Goal: Task Accomplishment & Management: Manage account settings

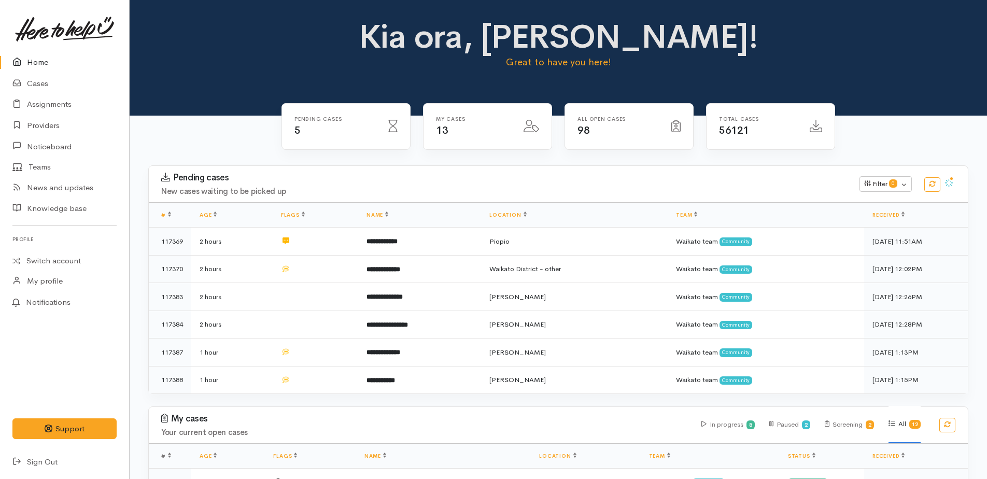
click at [35, 61] on link "Home" at bounding box center [64, 62] width 129 height 21
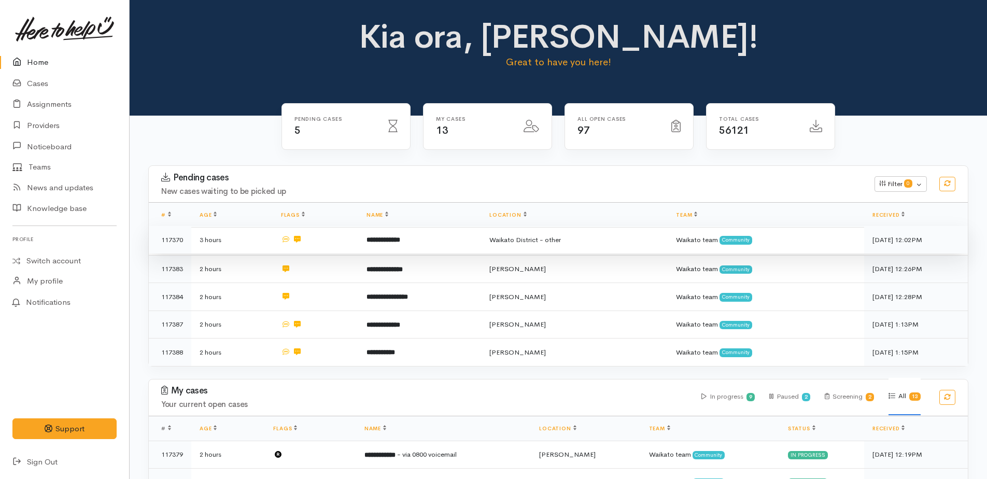
click at [382, 241] on b "**********" at bounding box center [383, 239] width 34 height 7
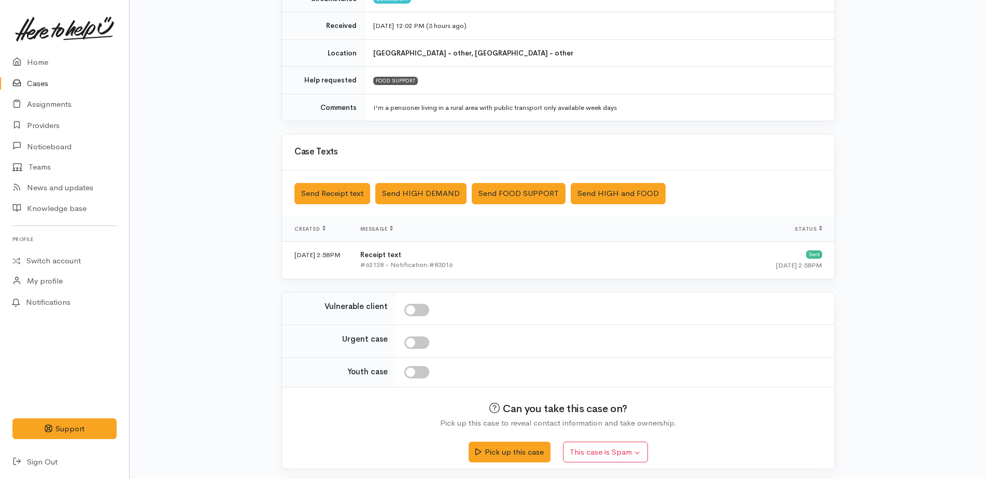
scroll to position [172, 0]
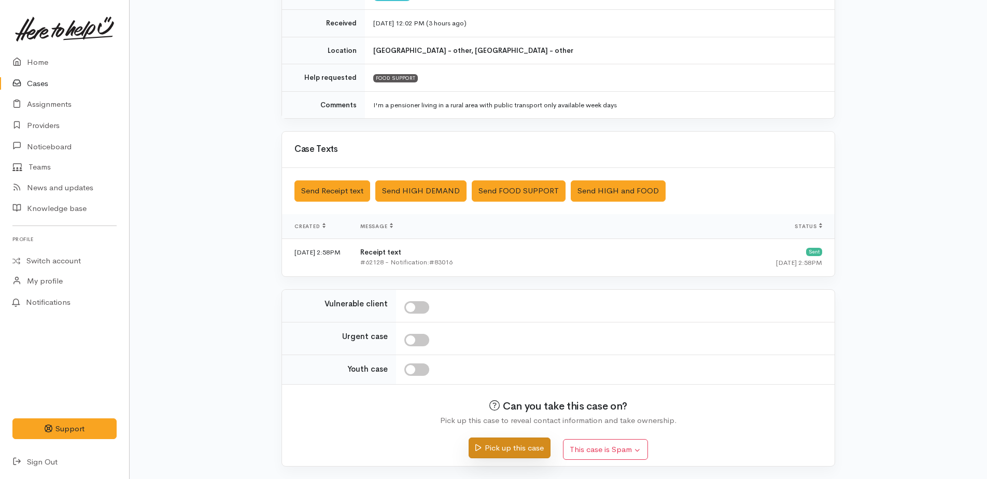
click at [525, 446] on button "Pick up this case" at bounding box center [509, 448] width 81 height 21
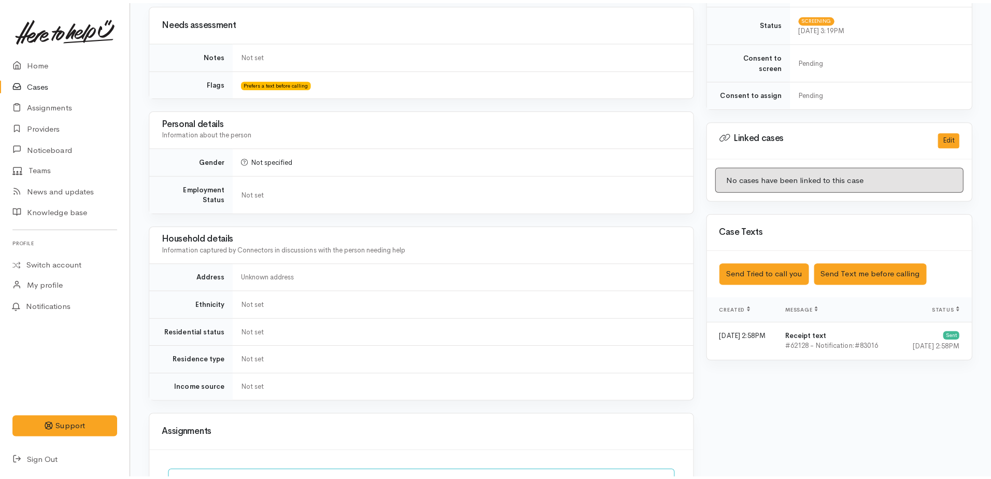
scroll to position [518, 0]
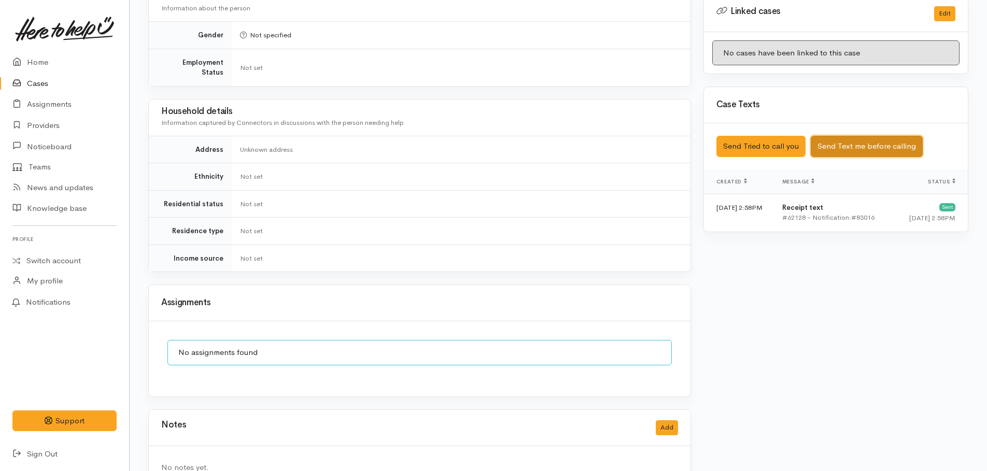
click at [841, 139] on button "Send Text me before calling" at bounding box center [867, 146] width 112 height 21
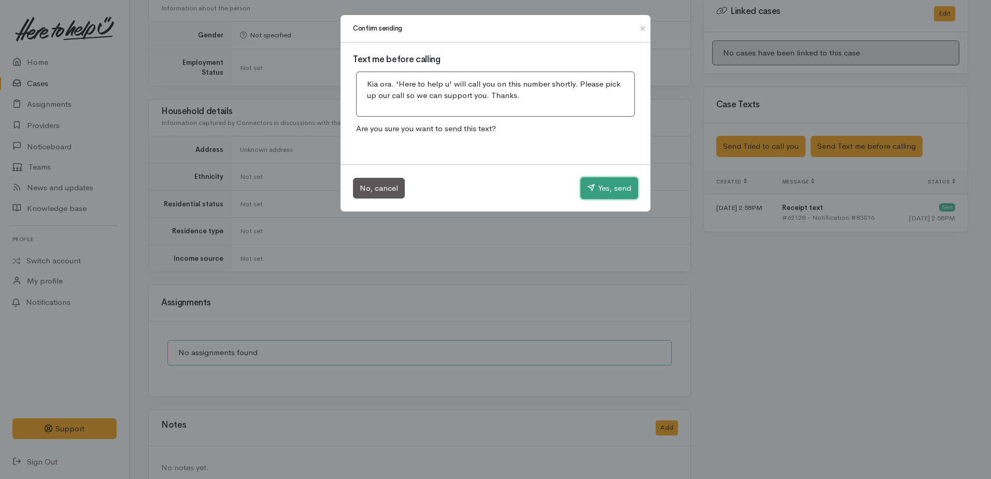
click at [611, 193] on button "Yes, send" at bounding box center [610, 188] width 58 height 22
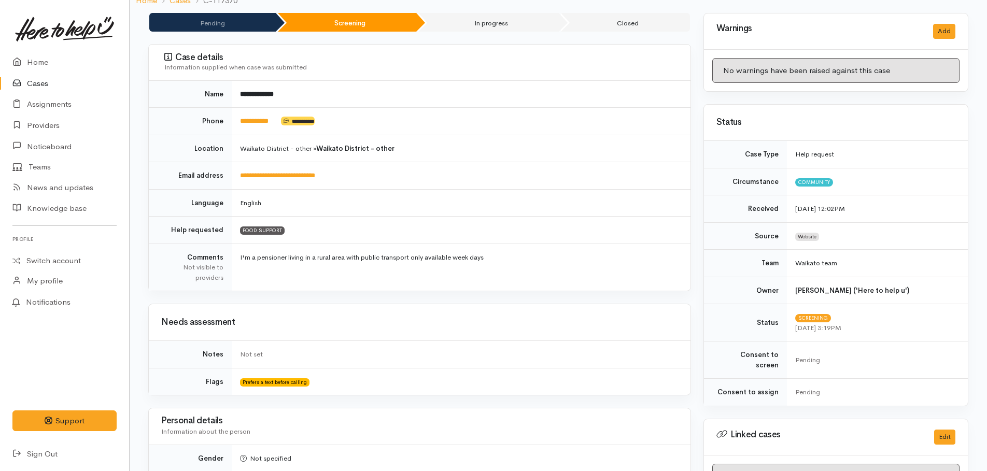
scroll to position [0, 0]
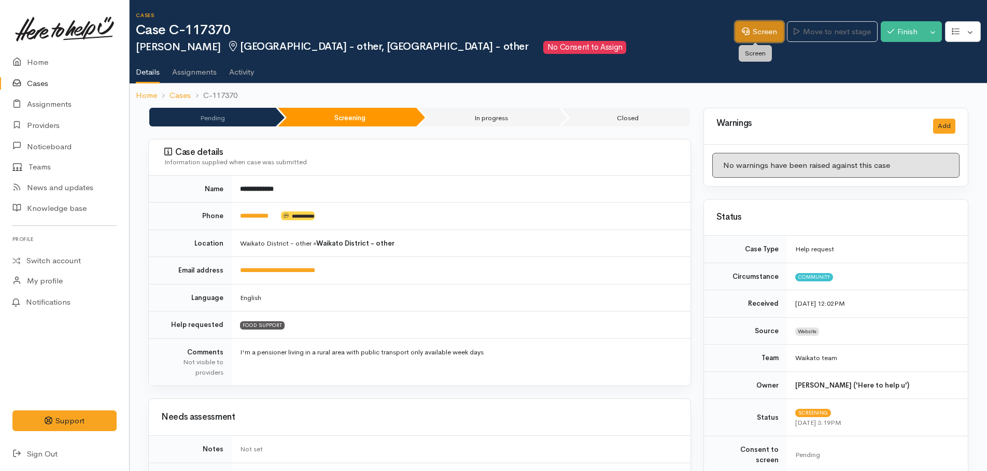
click at [755, 34] on link "Screen" at bounding box center [759, 31] width 49 height 21
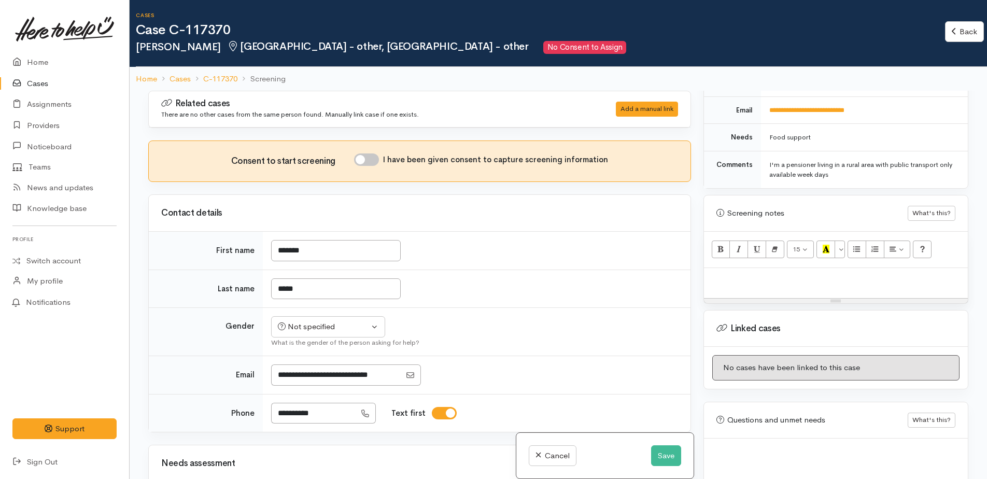
scroll to position [532, 0]
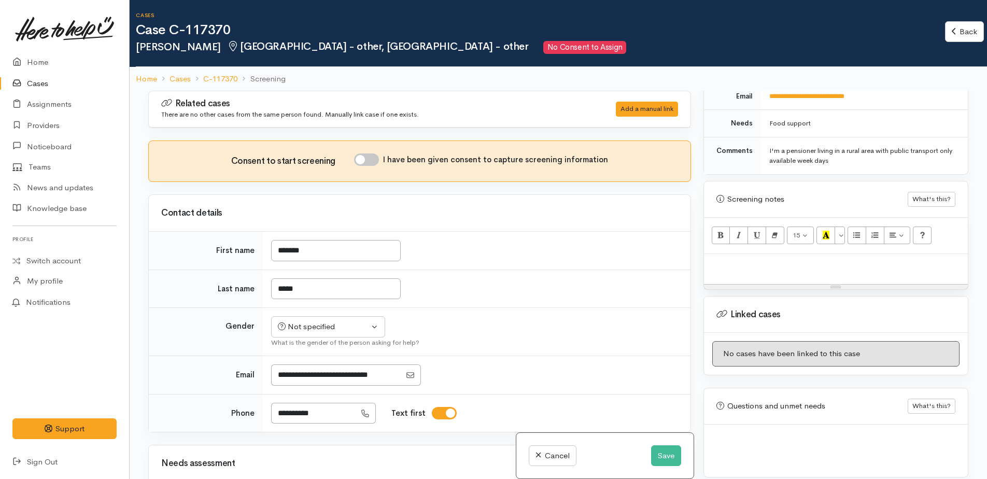
click at [744, 259] on p at bounding box center [835, 265] width 253 height 12
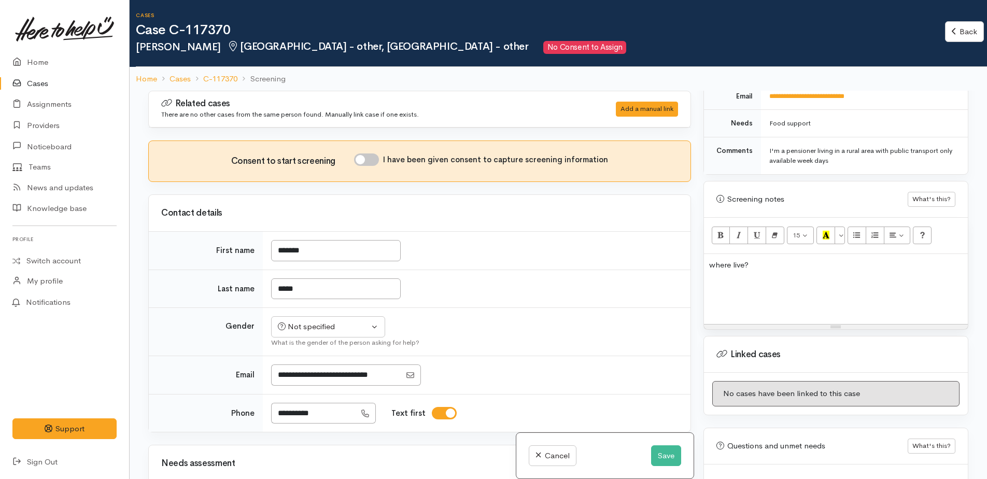
click at [712, 279] on p at bounding box center [835, 285] width 253 height 12
click at [711, 279] on p at bounding box center [835, 285] width 253 height 12
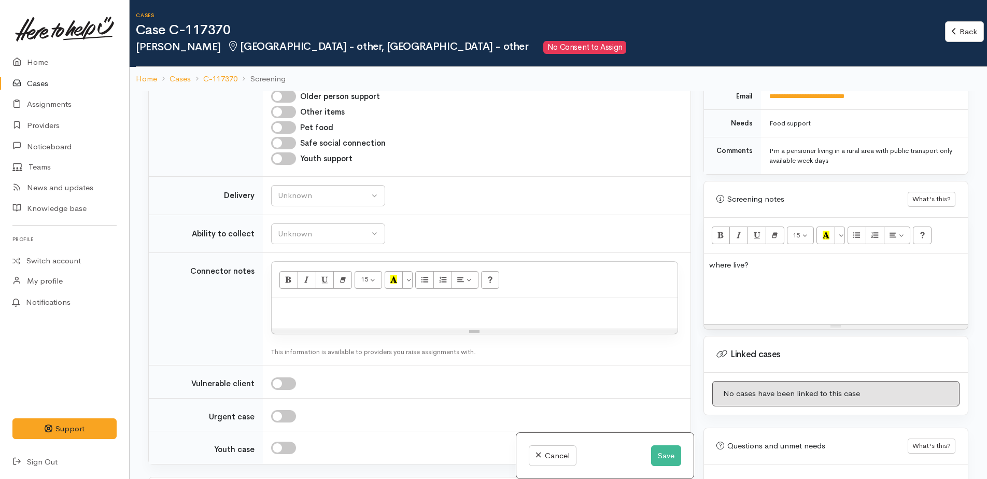
scroll to position [622, 0]
click at [671, 457] on button "Save" at bounding box center [666, 455] width 30 height 21
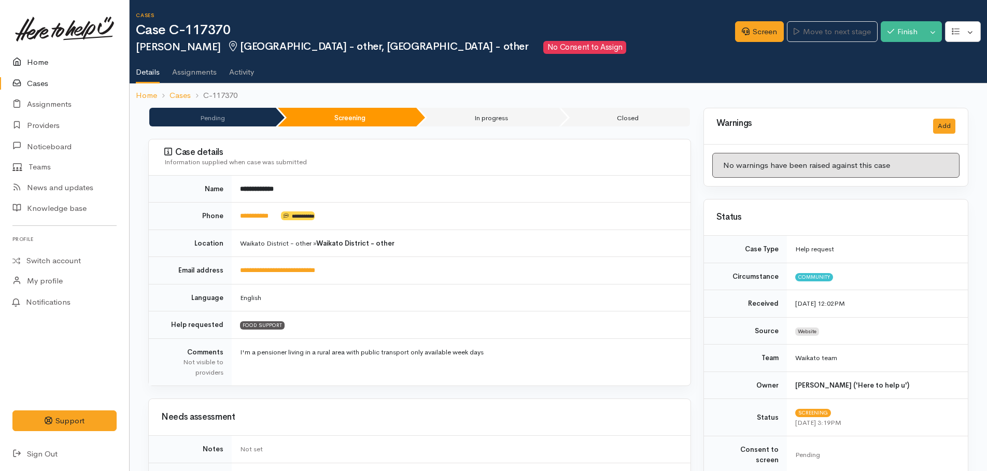
click at [38, 64] on link "Home" at bounding box center [64, 62] width 129 height 21
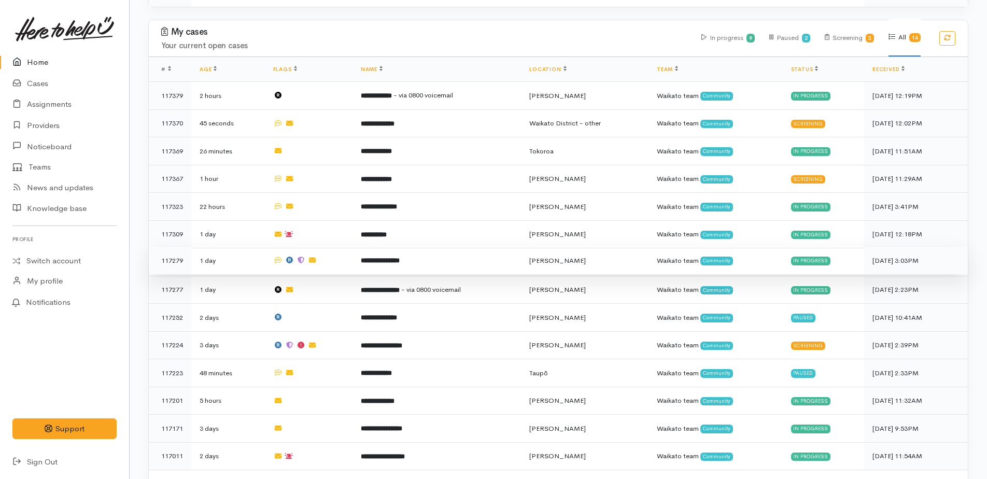
scroll to position [352, 0]
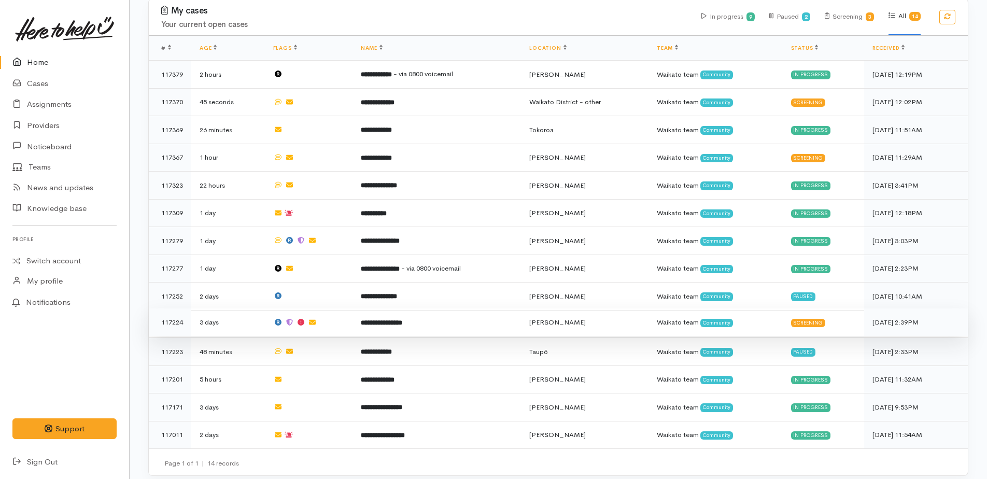
click at [373, 319] on b "**********" at bounding box center [381, 322] width 41 height 7
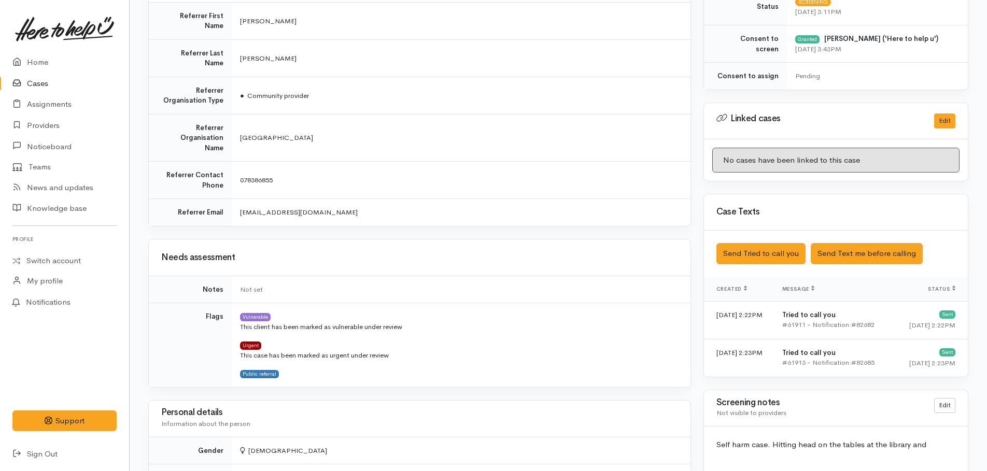
scroll to position [386, 0]
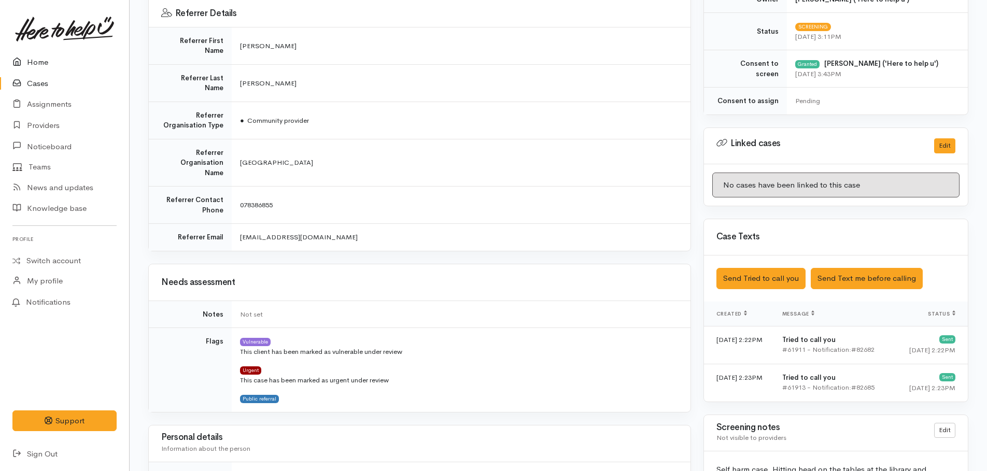
click at [34, 61] on link "Home" at bounding box center [64, 62] width 129 height 21
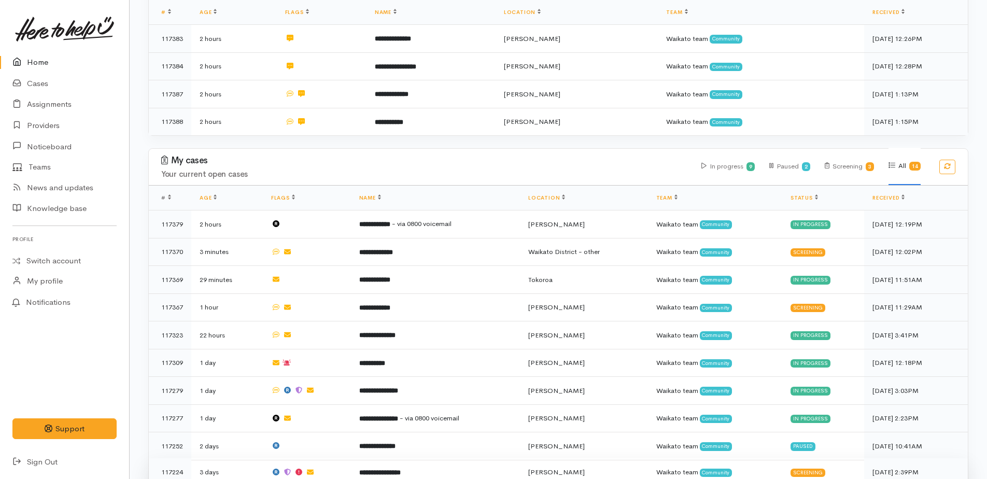
scroll to position [197, 0]
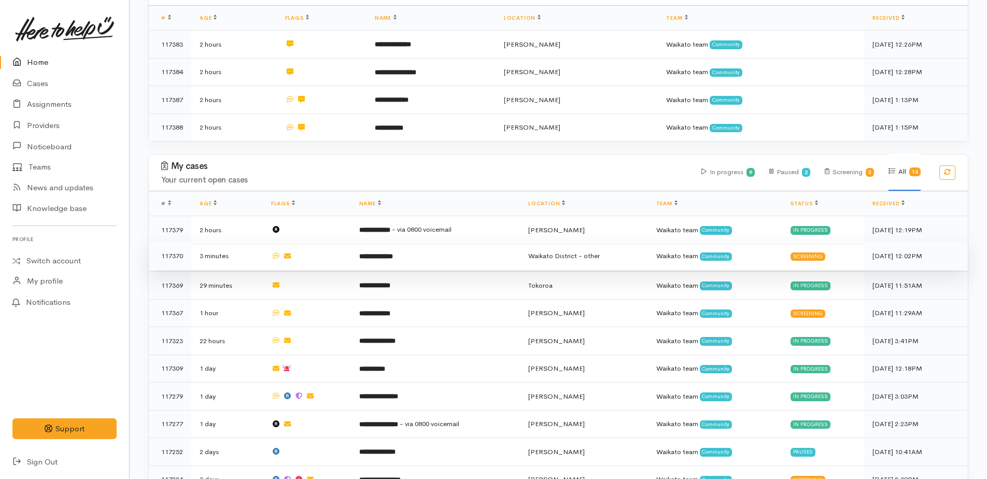
click at [381, 253] on b "**********" at bounding box center [376, 256] width 34 height 7
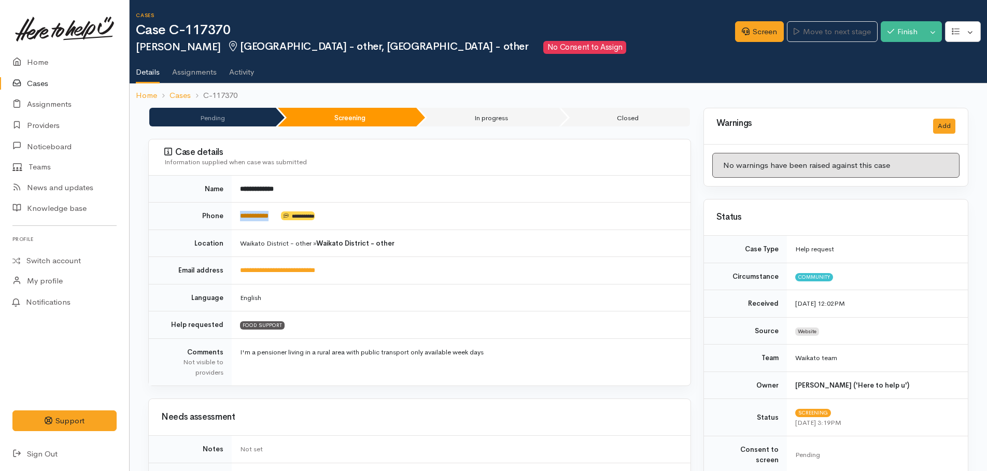
drag, startPoint x: 280, startPoint y: 216, endPoint x: 240, endPoint y: 218, distance: 40.5
click at [240, 218] on td "**********" at bounding box center [461, 216] width 459 height 27
copy td "**********"
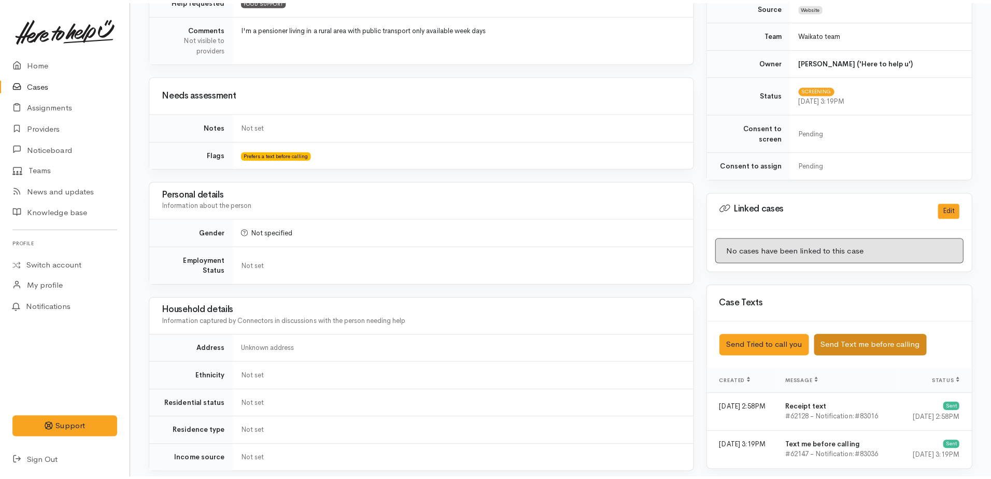
scroll to position [467, 0]
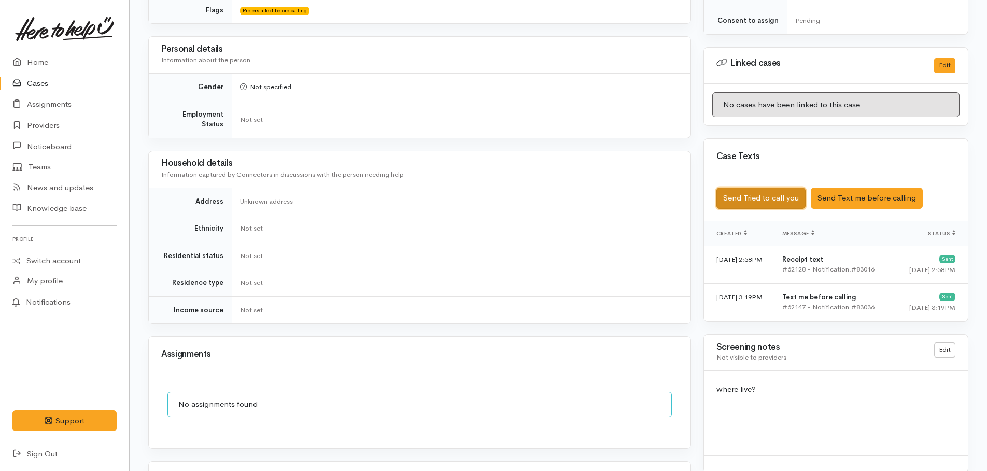
click at [756, 188] on button "Send Tried to call you" at bounding box center [760, 198] width 89 height 21
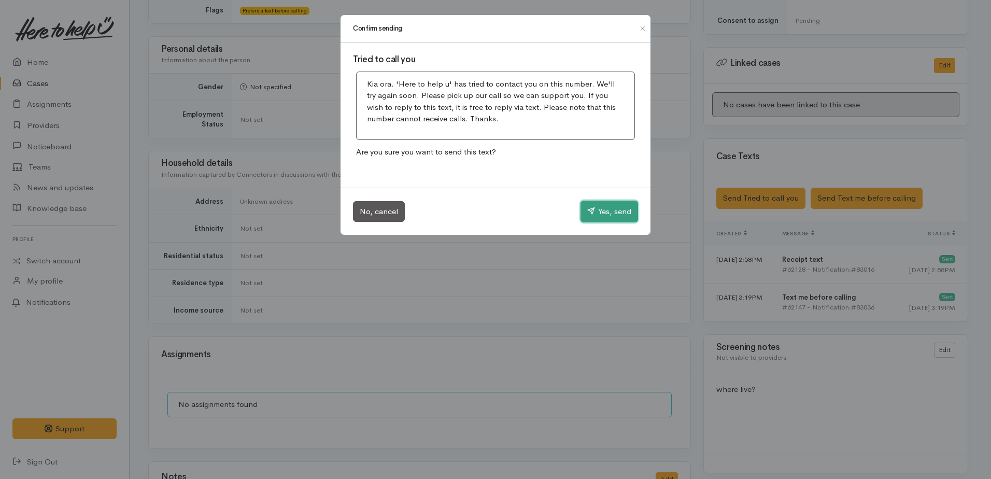
click at [608, 214] on button "Yes, send" at bounding box center [610, 212] width 58 height 22
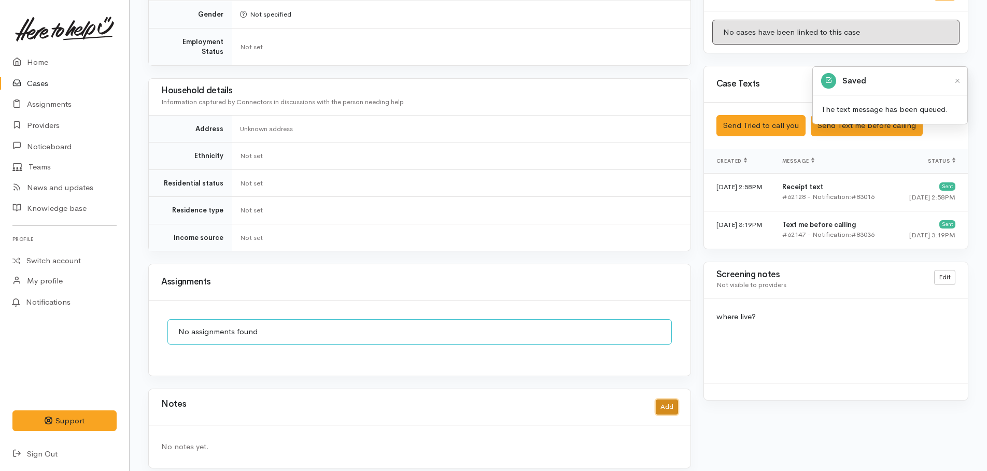
click at [669, 401] on button "Add" at bounding box center [667, 407] width 22 height 15
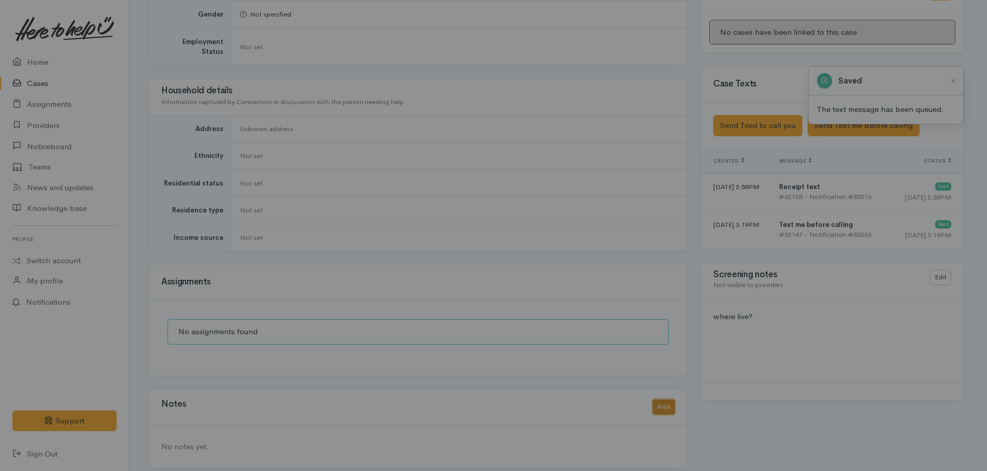
scroll to position [531, 0]
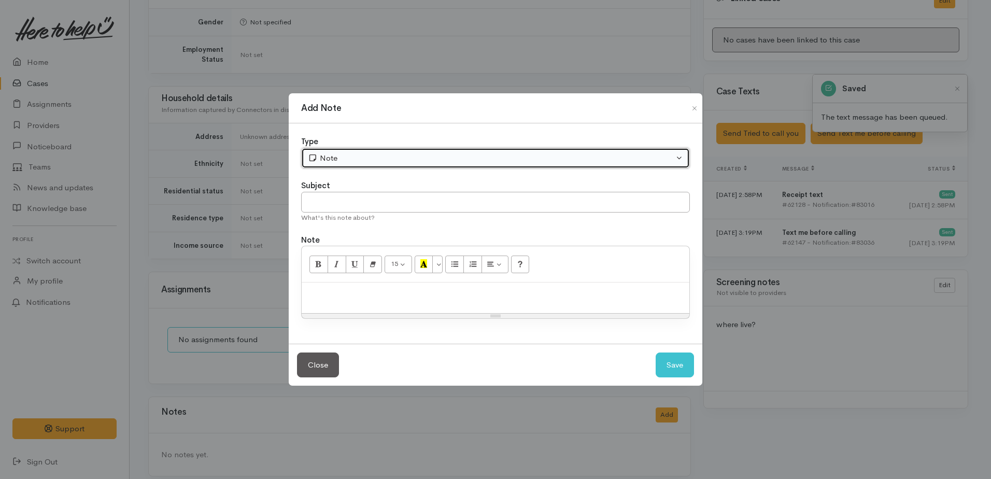
click at [362, 163] on div "Note" at bounding box center [491, 158] width 366 height 12
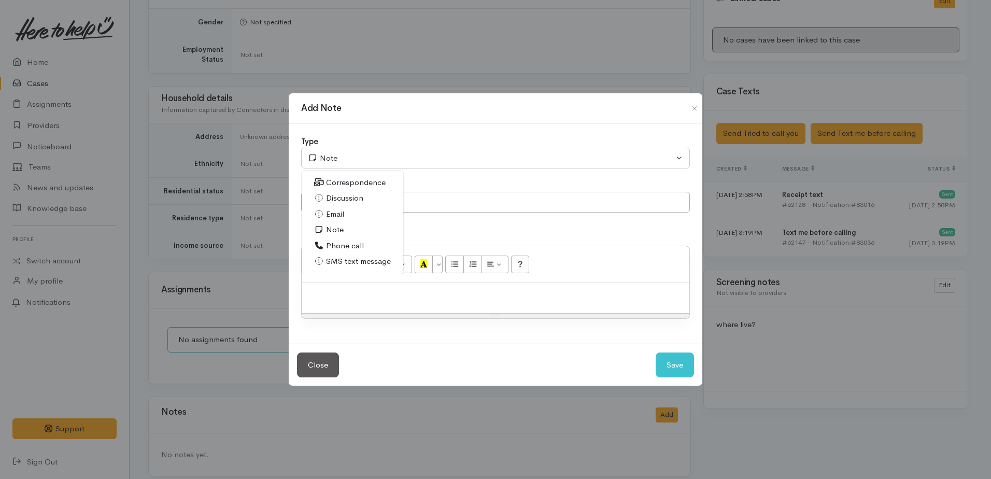
click at [341, 244] on span "Phone call" at bounding box center [345, 246] width 38 height 12
select select "3"
click at [364, 287] on div at bounding box center [496, 298] width 388 height 31
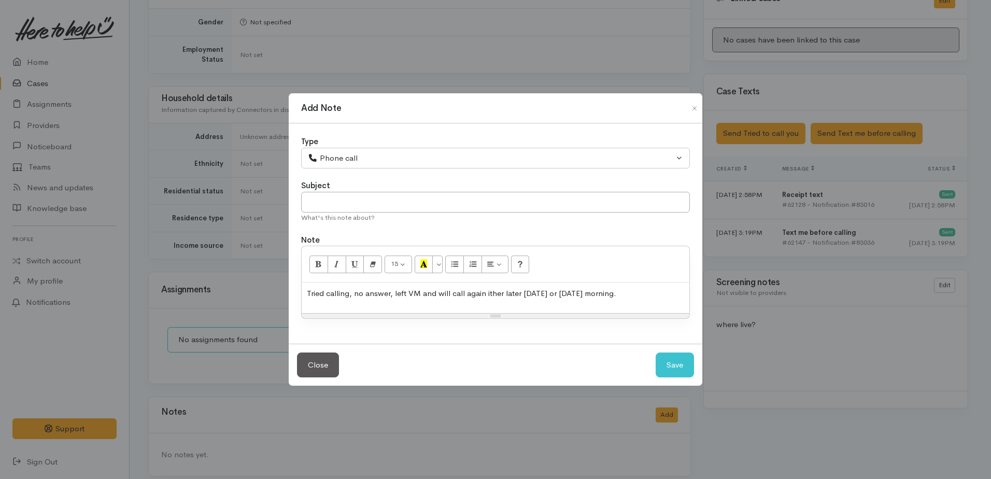
click at [491, 290] on p "Tried calling, no answer, left VM and will call again ither later today or tomo…" at bounding box center [495, 294] width 377 height 12
click at [407, 289] on p "Tried calling, no answer, left VM and will call again her later today or tomorr…" at bounding box center [495, 294] width 377 height 12
click at [673, 367] on button "Save" at bounding box center [675, 364] width 38 height 25
select select "1"
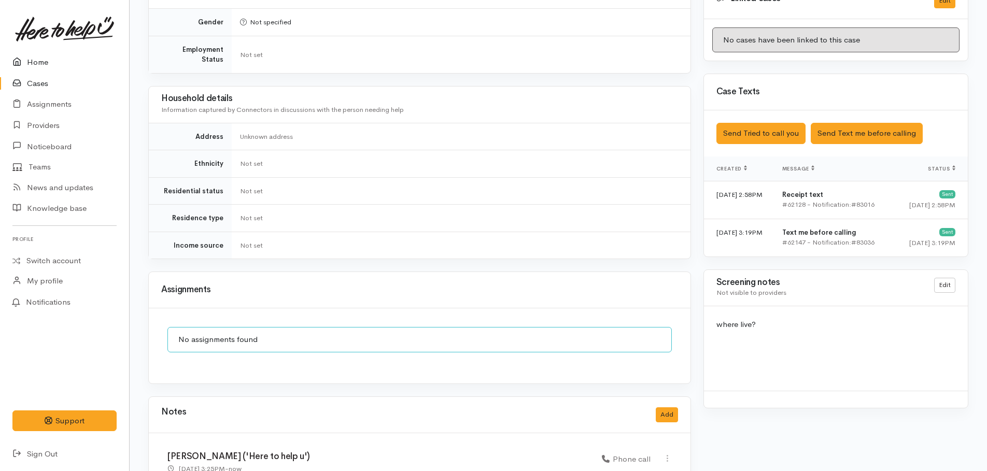
click at [31, 60] on link "Home" at bounding box center [64, 62] width 129 height 21
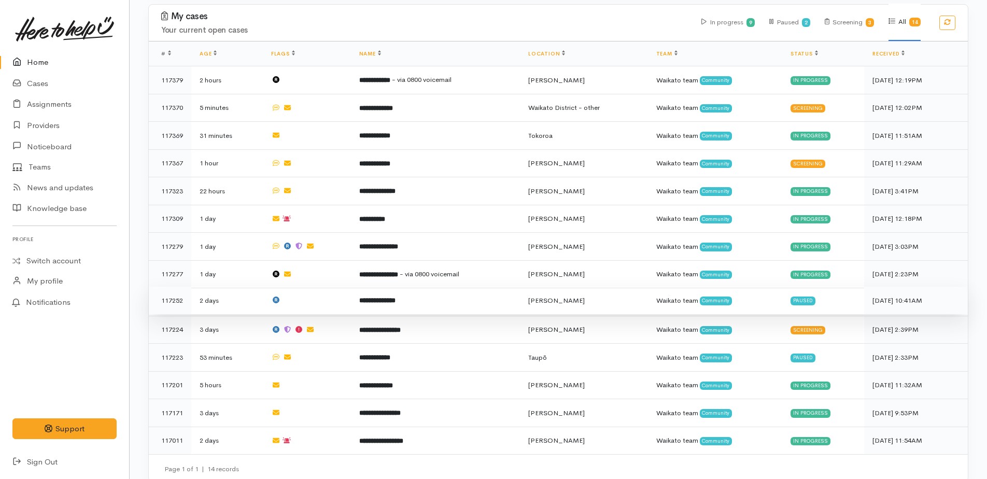
scroll to position [352, 0]
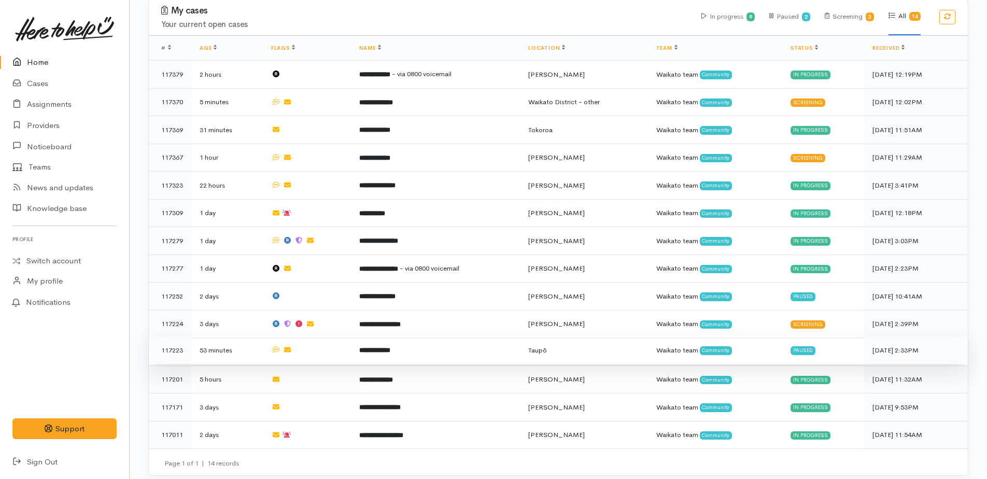
click at [390, 347] on b "**********" at bounding box center [374, 350] width 31 height 7
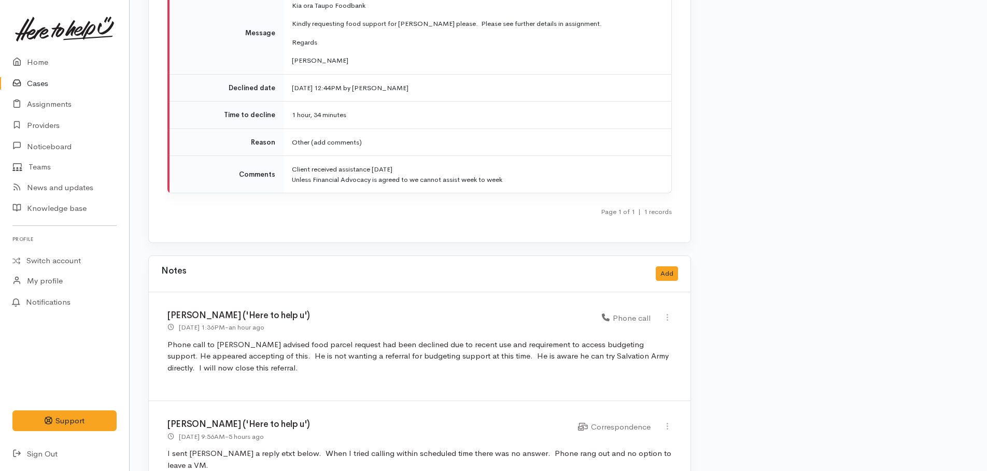
scroll to position [1400, 0]
click at [672, 267] on button "Add" at bounding box center [667, 274] width 22 height 15
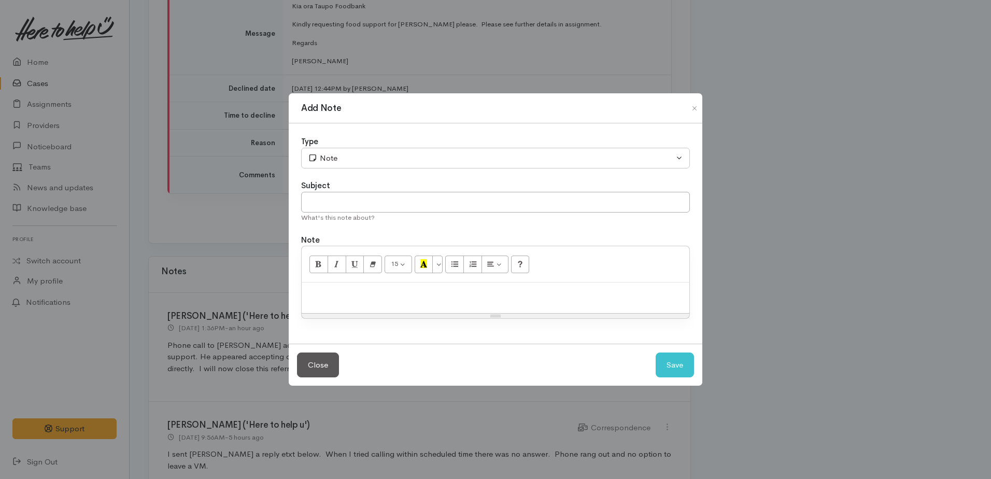
click at [782, 238] on div "Add Note Type Correspondence Discussion Email Note Phone call SMS text message …" at bounding box center [495, 239] width 991 height 479
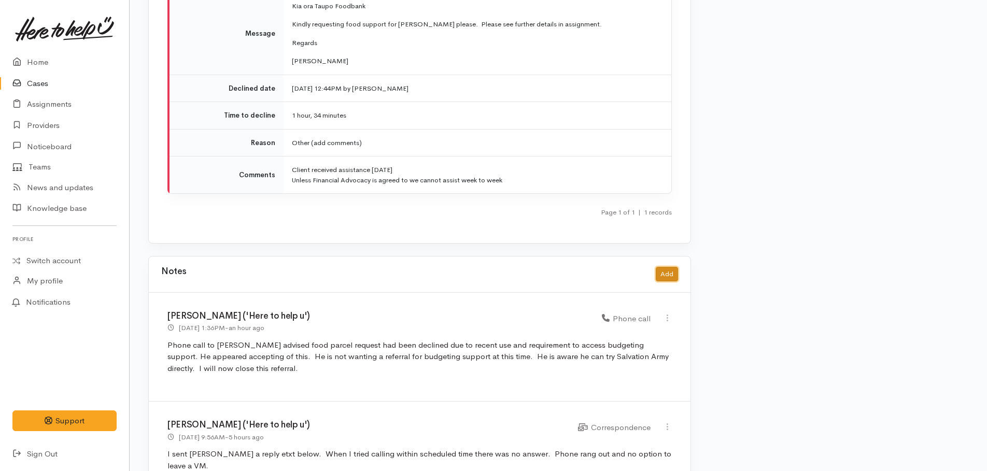
click at [666, 270] on button "Add" at bounding box center [667, 274] width 22 height 15
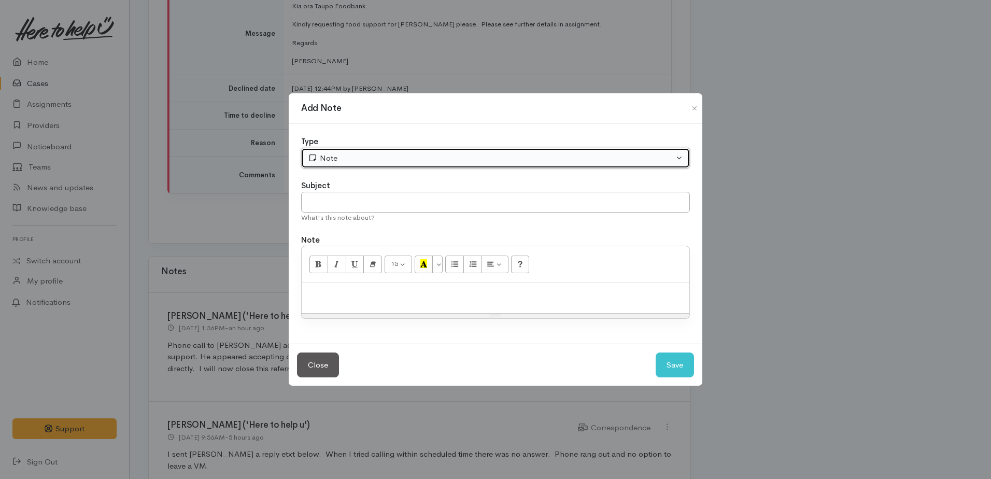
click at [359, 156] on div "Note" at bounding box center [491, 158] width 366 height 12
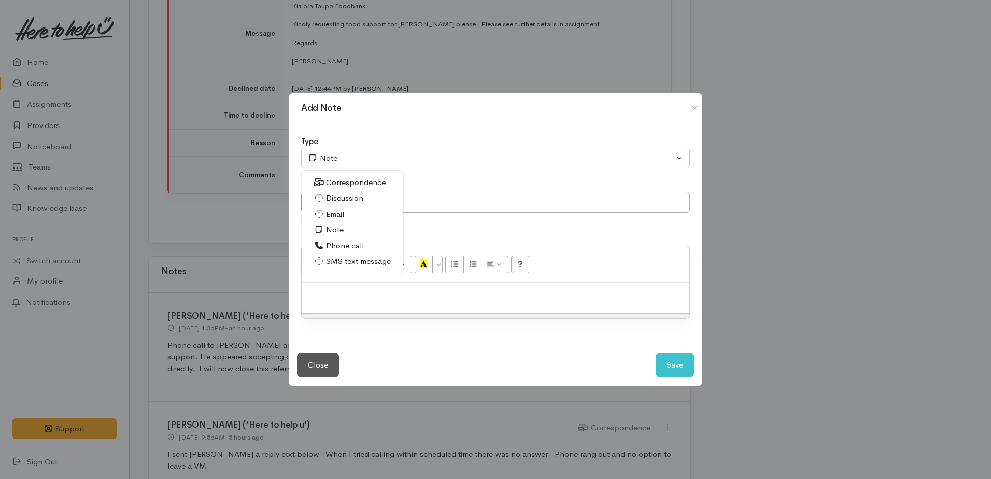
click at [336, 213] on span "Email" at bounding box center [335, 214] width 18 height 12
select select "2"
click at [347, 300] on div at bounding box center [496, 298] width 388 height 31
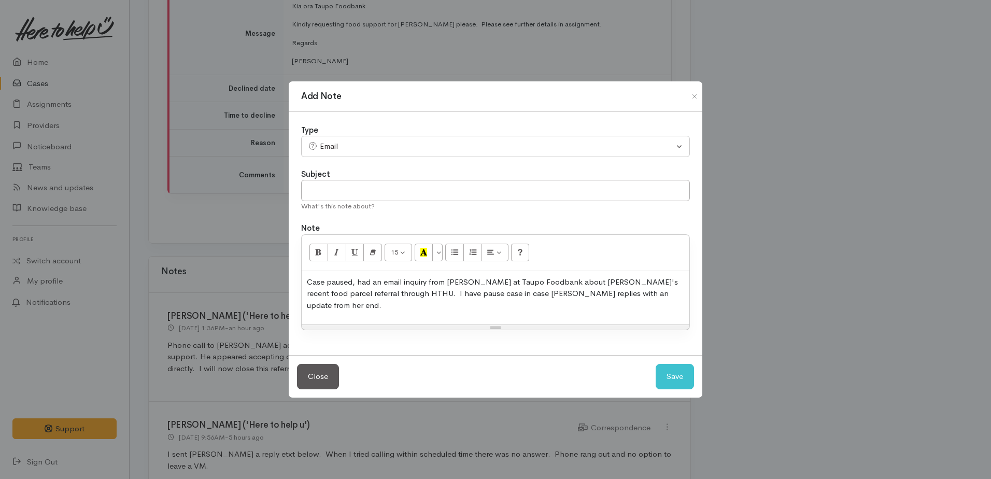
click at [372, 286] on p "Case paused, had an email inquiry from Megan at Taupo Foodbank about Daniel's r…" at bounding box center [495, 293] width 377 height 35
drag, startPoint x: 394, startPoint y: 299, endPoint x: 434, endPoint y: 294, distance: 40.7
click at [398, 299] on p "Case paused, there was an email inquiry from Megan at Taupo Foodbank about Dani…" at bounding box center [495, 293] width 377 height 35
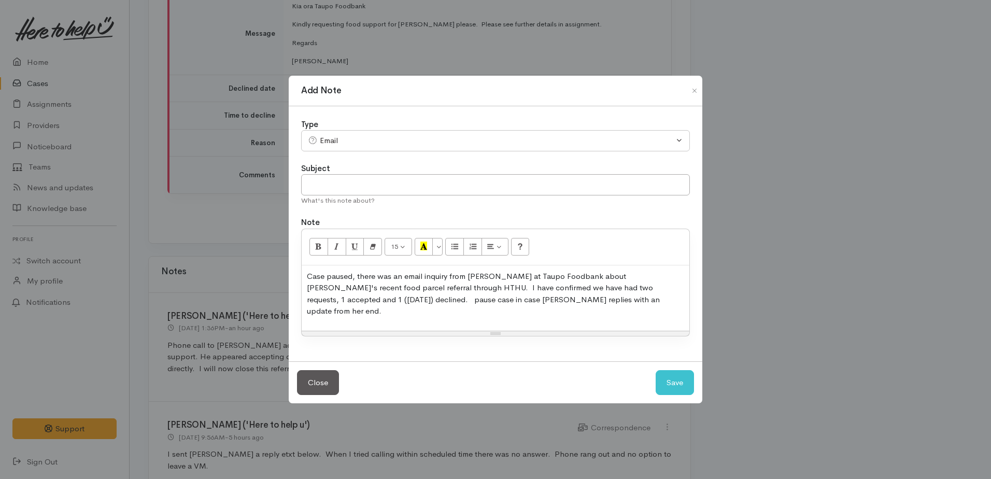
click at [549, 293] on p "Case paused, there was an email inquiry from Megan at Taupo Foodbank about Dani…" at bounding box center [495, 294] width 377 height 47
click at [676, 290] on p "Case paused, there was an email inquiry from Megan at Taupo Foodbank about Dani…" at bounding box center [495, 294] width 377 height 47
click at [371, 309] on p "Case paused, there was an email inquiry from Megan at Taupo Foodbank about Dani…" at bounding box center [495, 294] width 377 height 47
click at [457, 306] on p "Case paused, there was an email inquiry from Megan at Taupo Foodbank about Dani…" at bounding box center [495, 294] width 377 height 47
click at [663, 378] on button "Save" at bounding box center [675, 382] width 38 height 25
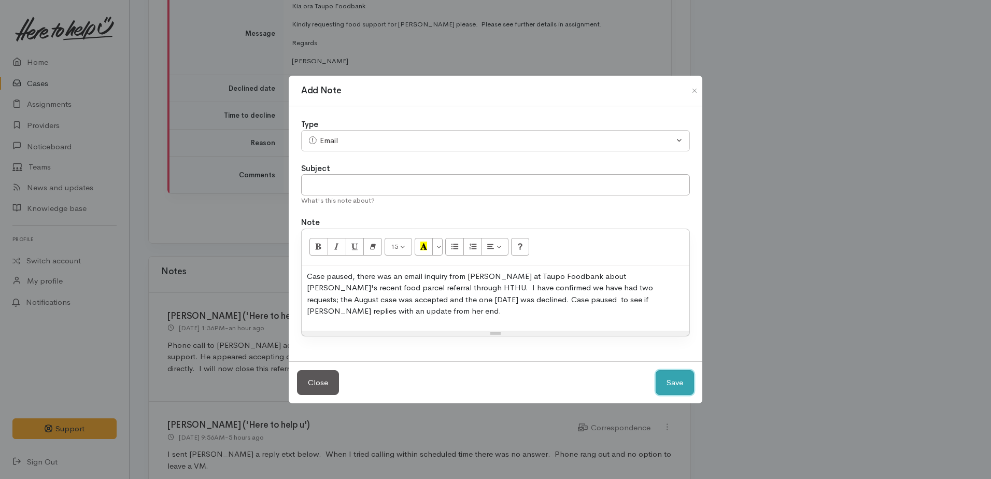
select select "1"
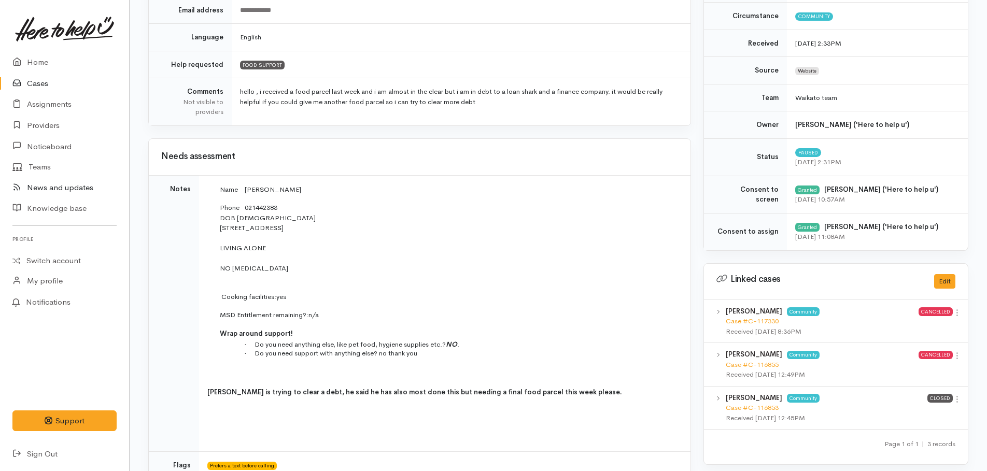
scroll to position [0, 0]
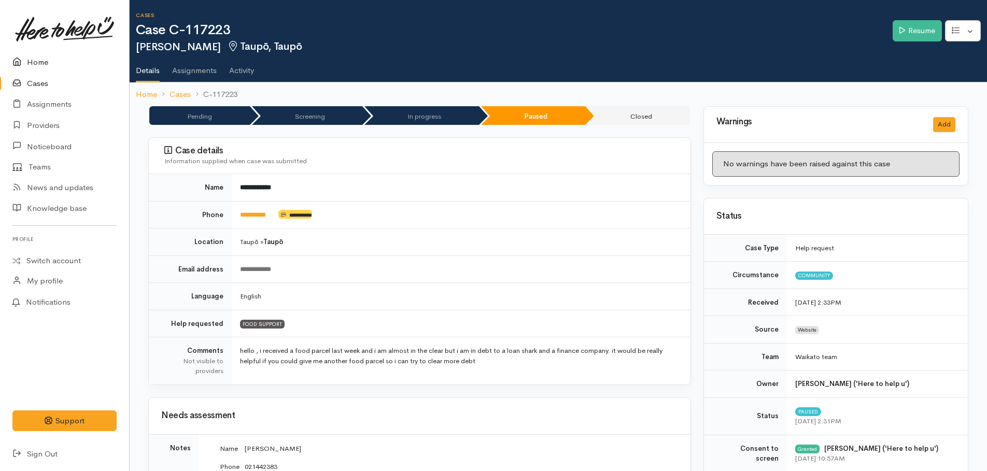
click at [38, 63] on link "Home" at bounding box center [64, 62] width 129 height 21
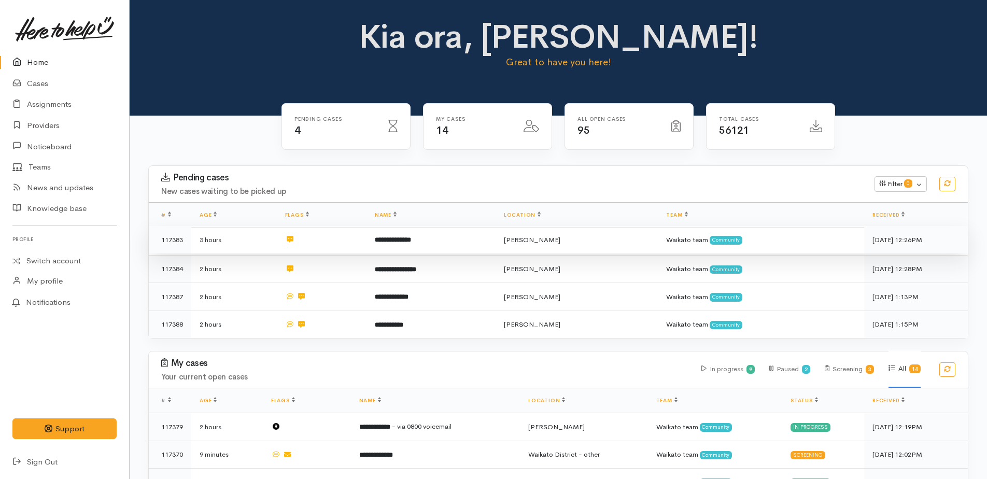
click at [396, 236] on b "**********" at bounding box center [393, 239] width 36 height 7
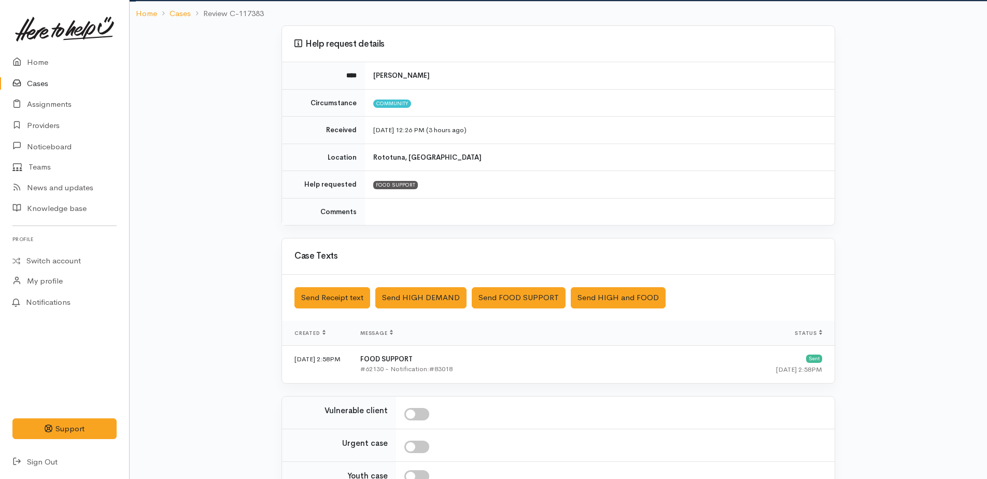
scroll to position [172, 0]
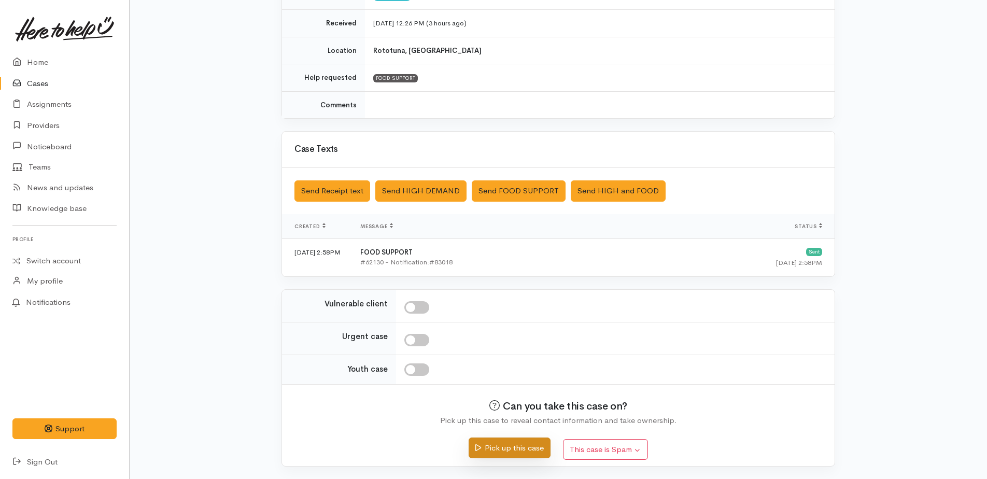
click at [513, 449] on button "Pick up this case" at bounding box center [509, 448] width 81 height 21
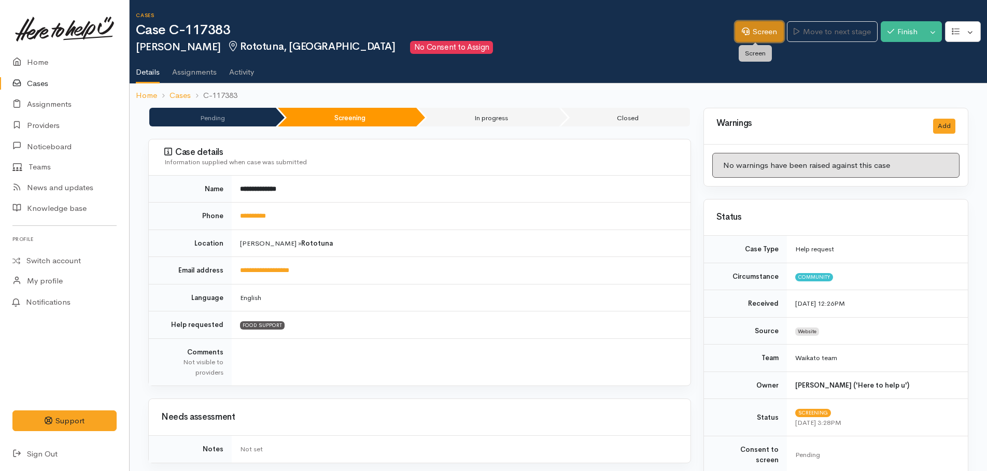
click at [747, 32] on link "Screen" at bounding box center [759, 31] width 49 height 21
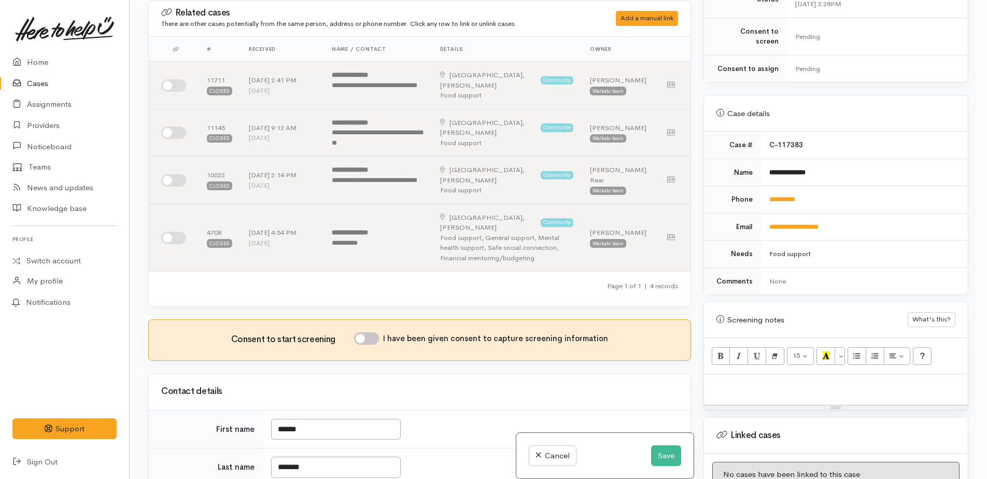
scroll to position [523, 0]
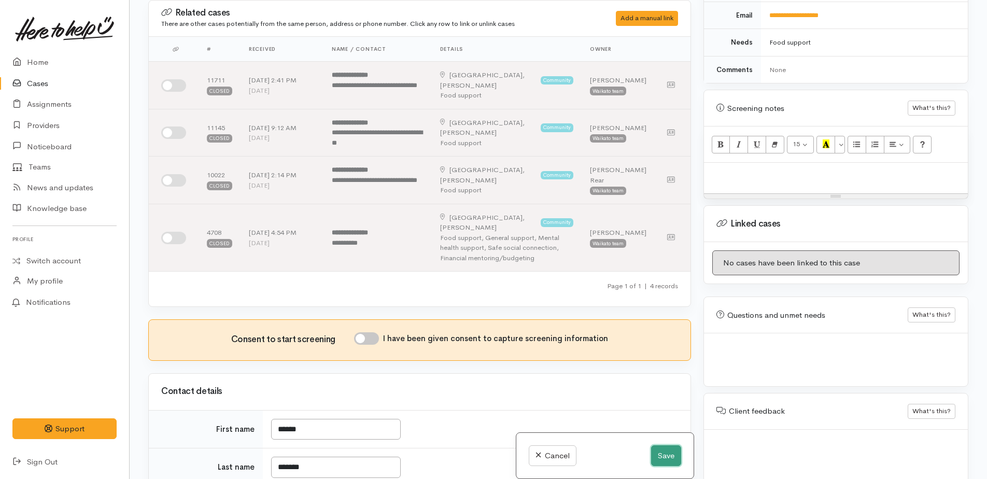
click at [653, 458] on button "Save" at bounding box center [666, 455] width 30 height 21
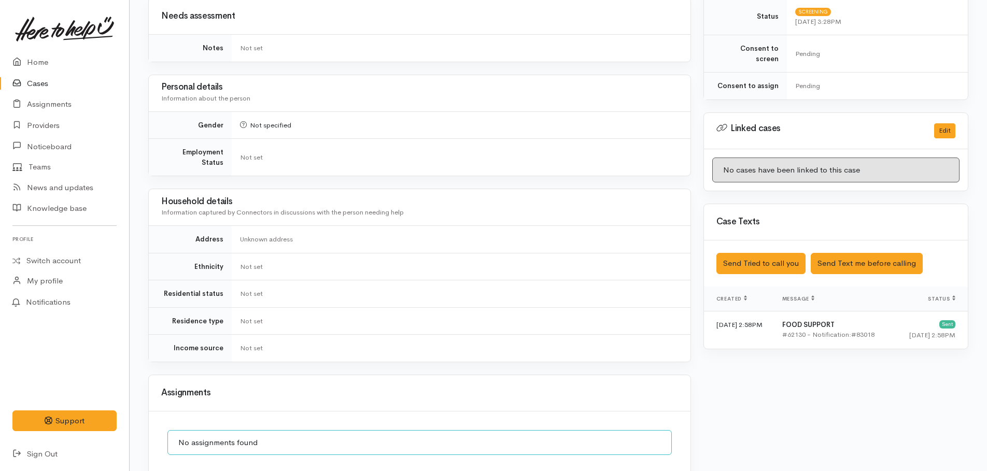
scroll to position [201, 0]
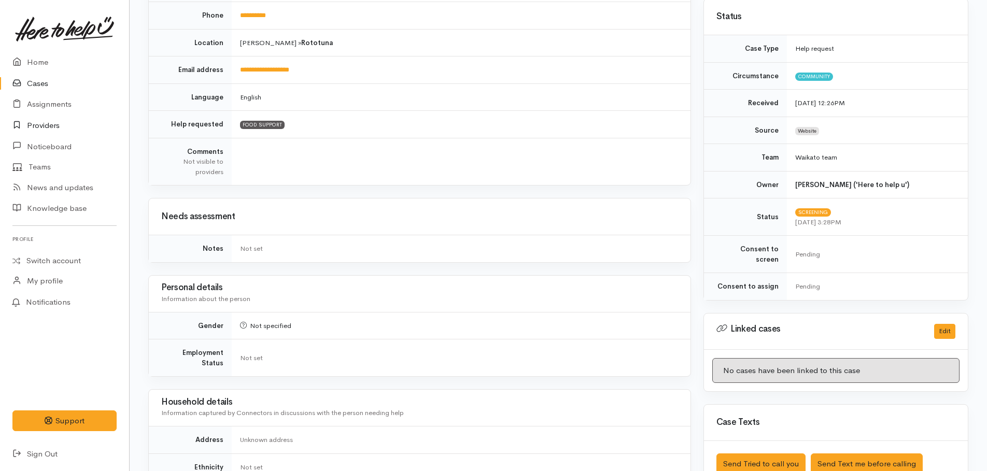
click at [35, 125] on link "Providers" at bounding box center [64, 125] width 129 height 21
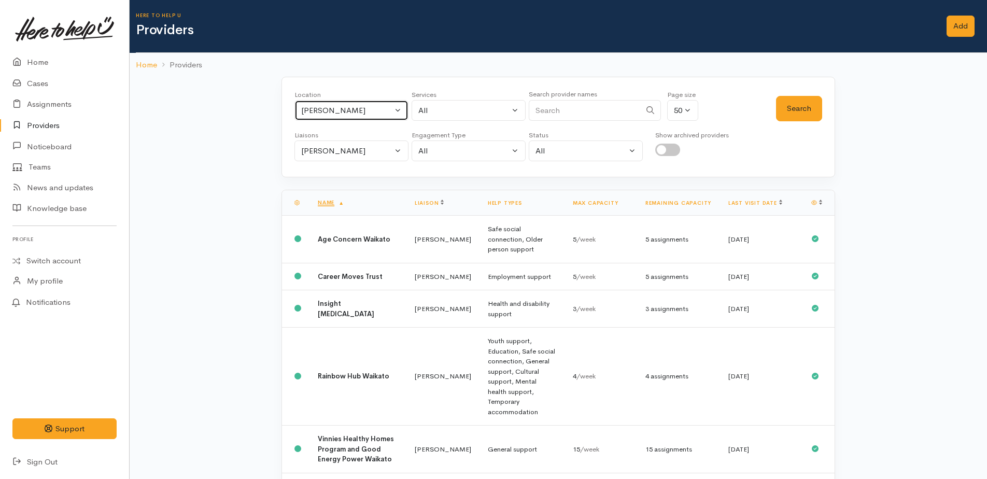
click at [351, 117] on button "Te Kuiti" at bounding box center [351, 110] width 114 height 21
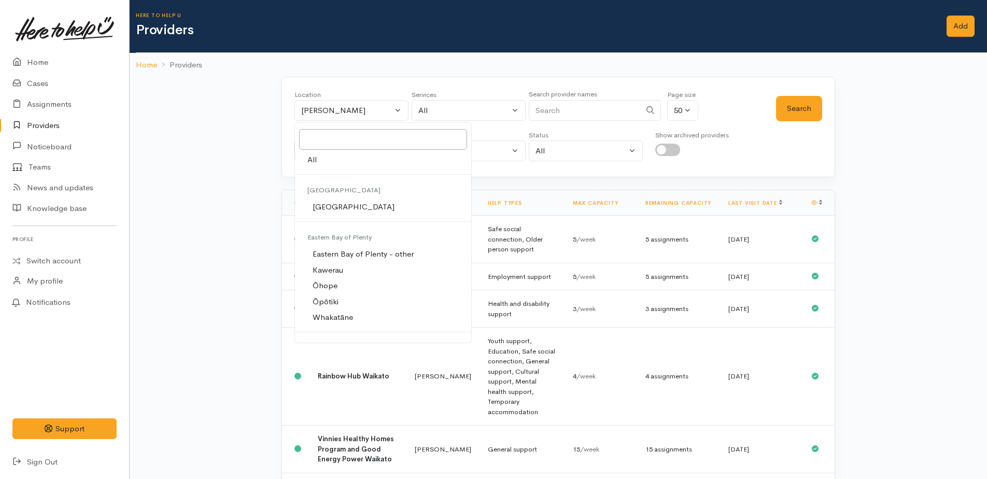
drag, startPoint x: 313, startPoint y: 162, endPoint x: 531, endPoint y: 116, distance: 223.1
click at [318, 162] on link "All" at bounding box center [383, 160] width 176 height 16
select select "-1"
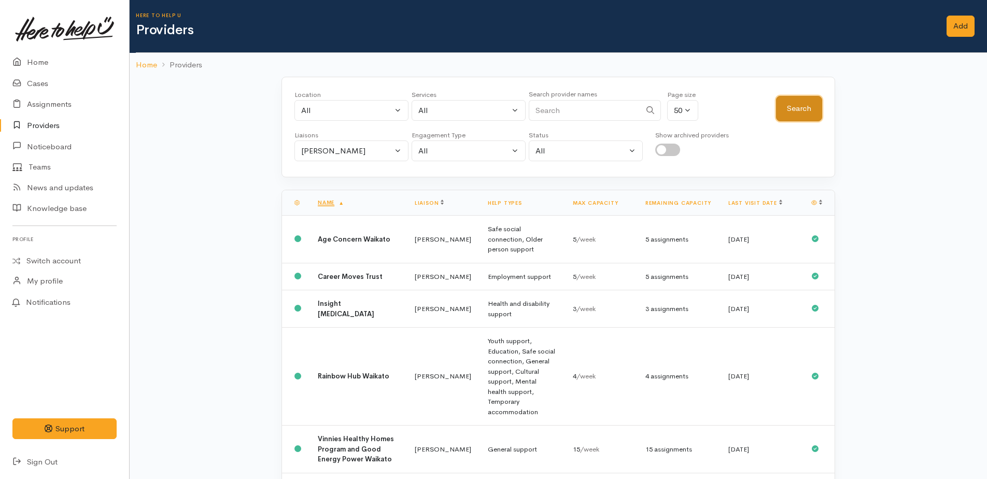
drag, startPoint x: 795, startPoint y: 110, endPoint x: 605, endPoint y: 180, distance: 201.9
click at [794, 110] on button "Search" at bounding box center [799, 108] width 46 height 25
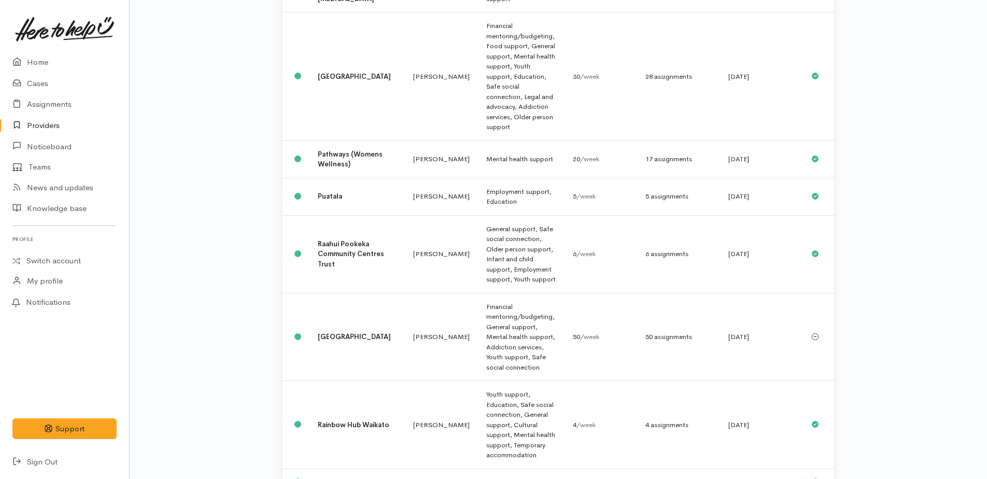
scroll to position [881, 0]
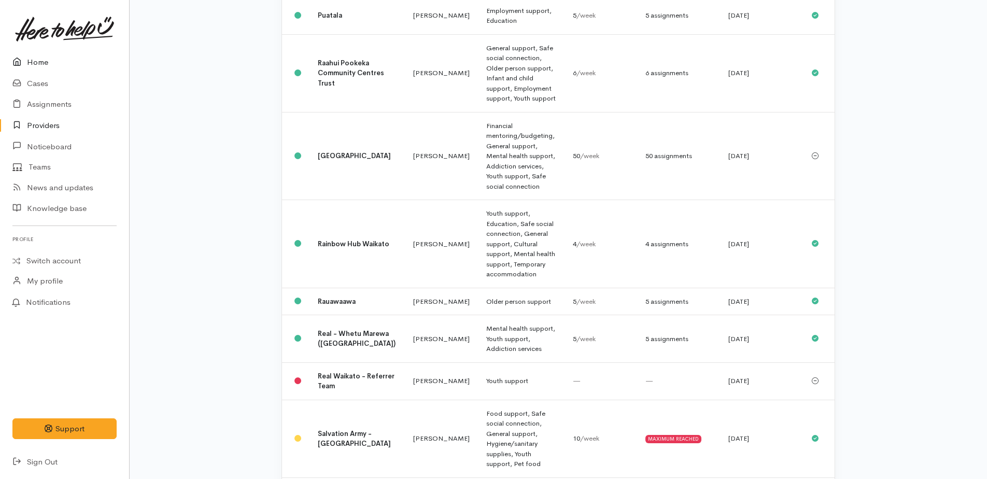
click at [34, 59] on link "Home" at bounding box center [64, 62] width 129 height 21
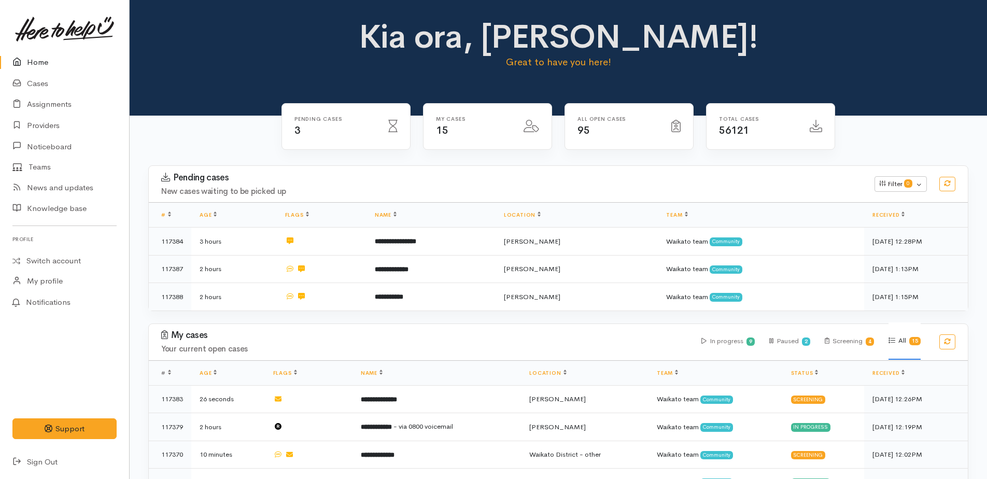
scroll to position [259, 0]
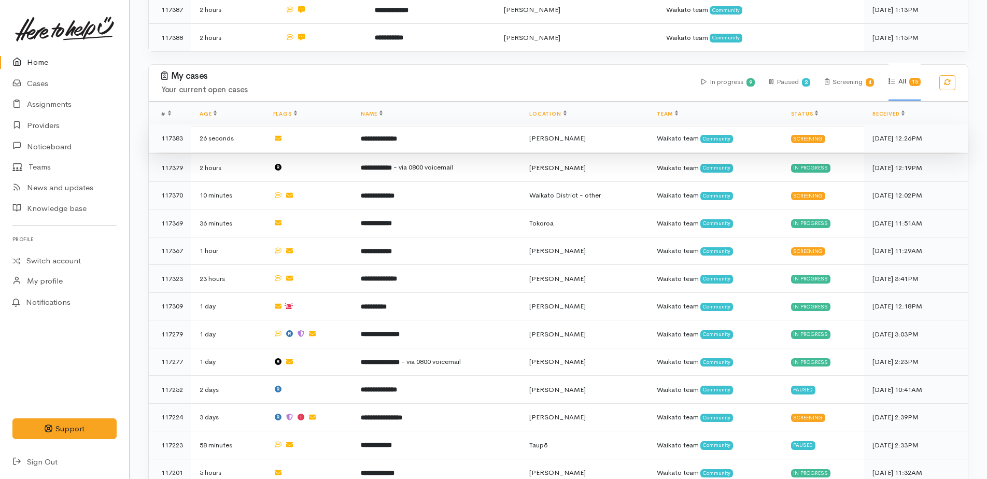
click at [383, 137] on b "**********" at bounding box center [379, 138] width 36 height 7
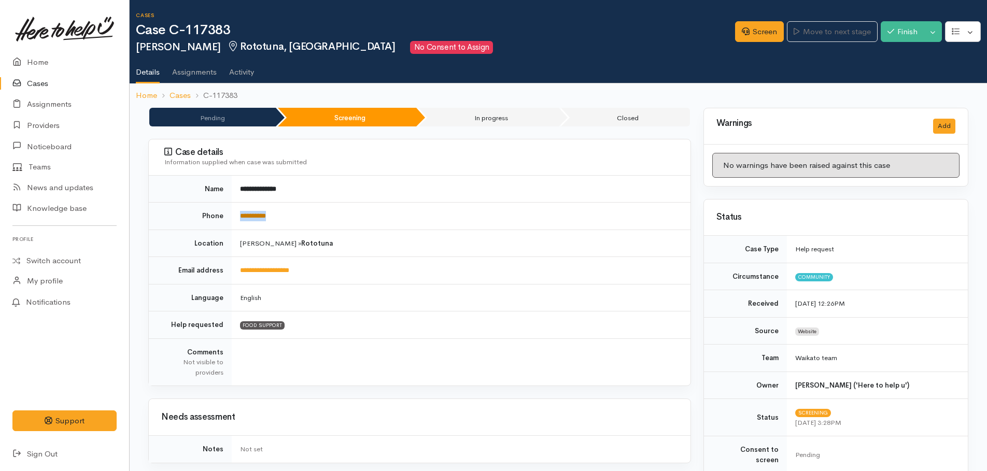
drag, startPoint x: 292, startPoint y: 213, endPoint x: 241, endPoint y: 215, distance: 51.4
click at [241, 215] on td "**********" at bounding box center [461, 216] width 459 height 27
copy link "**********"
click at [769, 34] on link "Screen" at bounding box center [759, 31] width 49 height 21
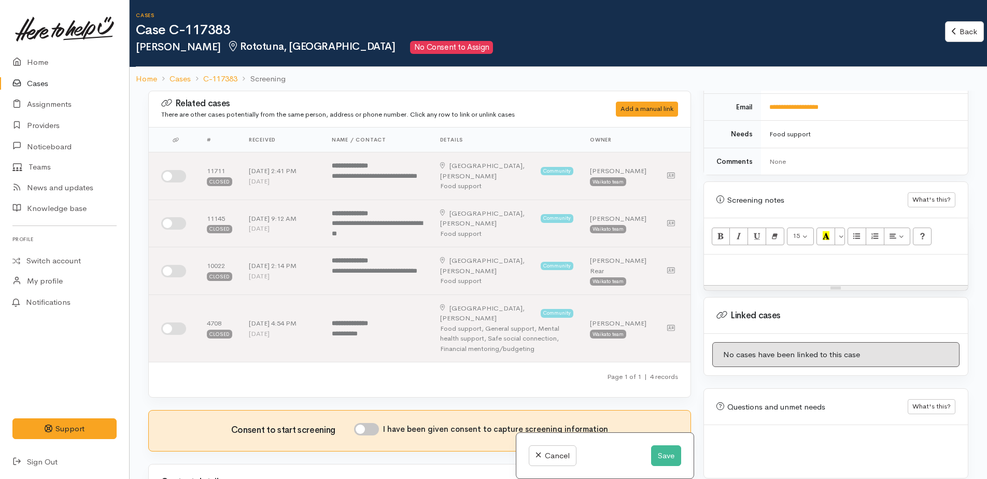
scroll to position [523, 0]
click at [727, 259] on p at bounding box center [835, 265] width 253 height 12
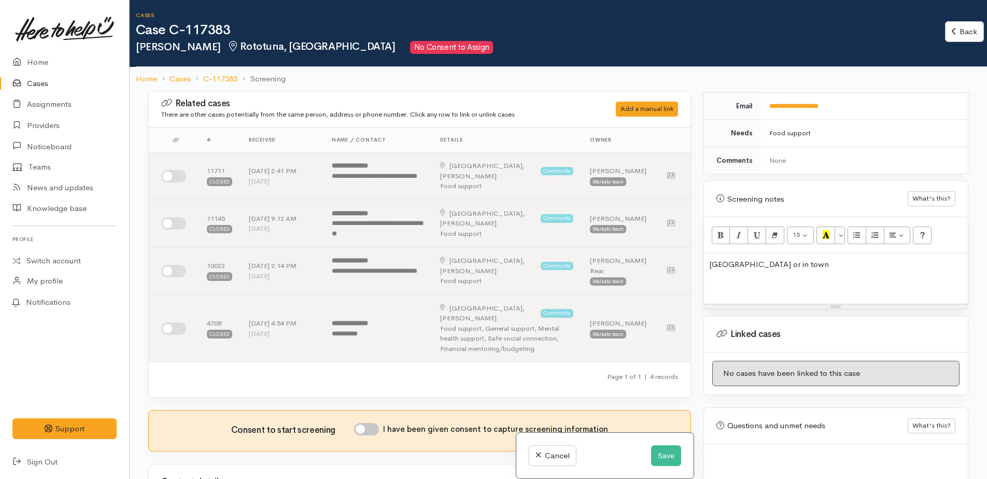
click at [708, 253] on div "Desert Springs or in town" at bounding box center [836, 278] width 264 height 50
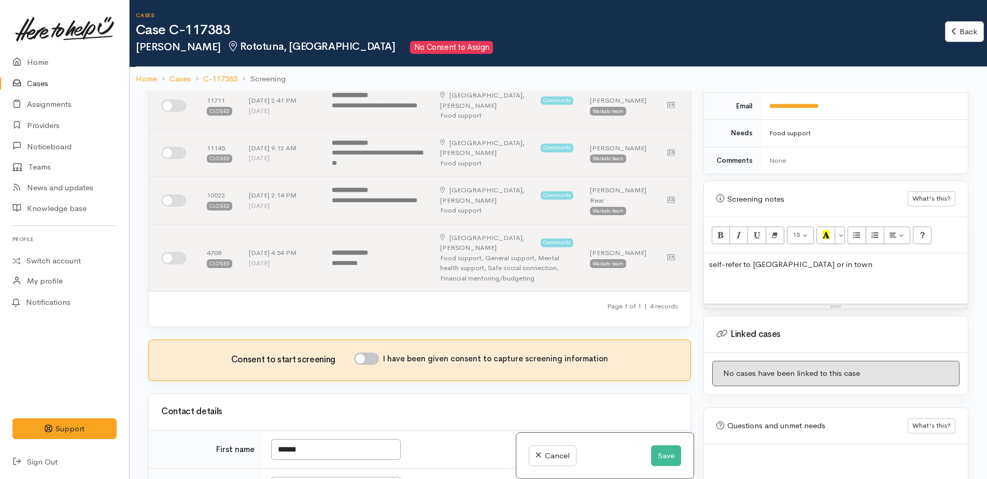
scroll to position [207, 0]
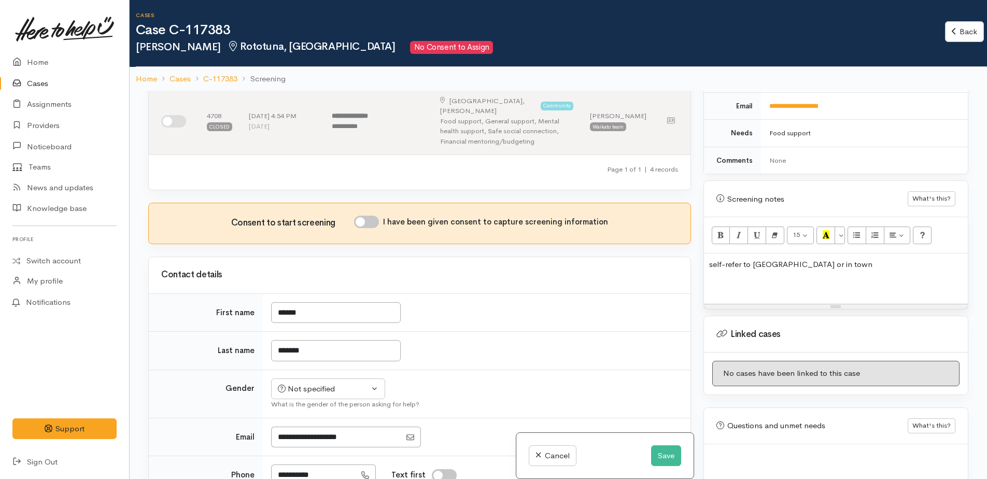
click at [852, 259] on p "self-refer to Desert Springs or in town" at bounding box center [835, 265] width 253 height 12
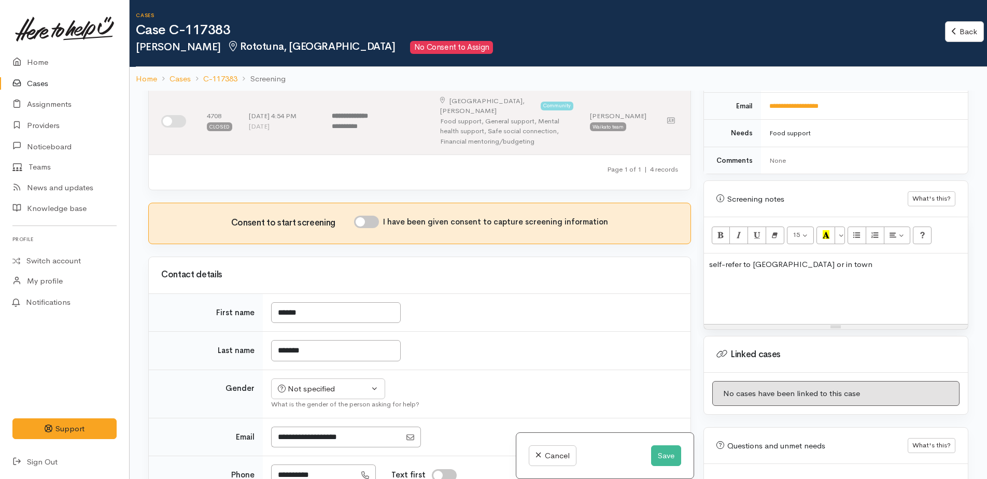
click at [882, 259] on p "self-refer to Desert Springs or in town" at bounding box center [835, 265] width 253 height 12
click at [864, 259] on p "self-refer to Desert Springs or in tow" at bounding box center [835, 265] width 253 height 12
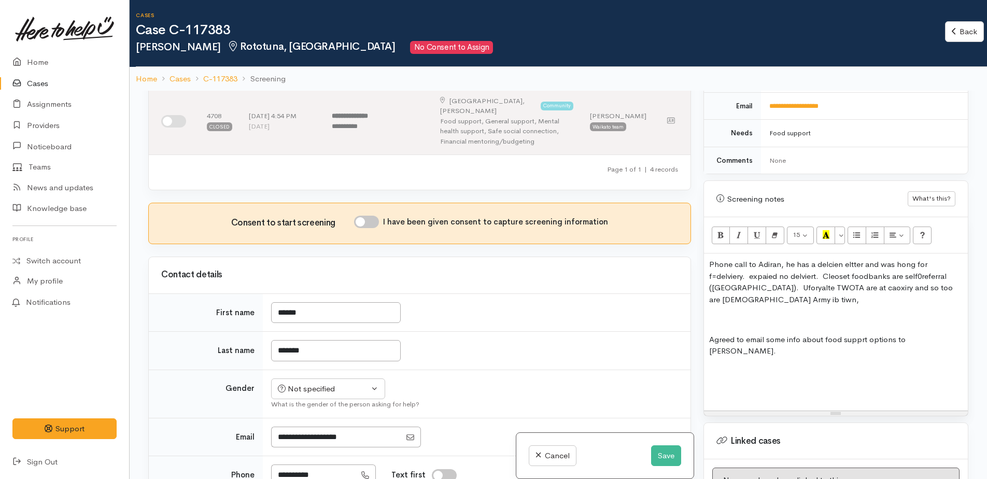
click at [826, 334] on p "Agreed to email some info about food supprt options to Adrian." at bounding box center [835, 345] width 253 height 23
drag, startPoint x: 910, startPoint y: 257, endPoint x: 803, endPoint y: 345, distance: 138.1
click at [794, 385] on p at bounding box center [835, 391] width 253 height 12
click at [718, 264] on p "Phone call to Adiran, he has a decline letter and was hoping for f=delivery. ex…" at bounding box center [835, 282] width 253 height 47
click at [745, 267] on p "Phone call to Adiran, he has a decline letter and was hoping for delivery. expl…" at bounding box center [835, 282] width 253 height 47
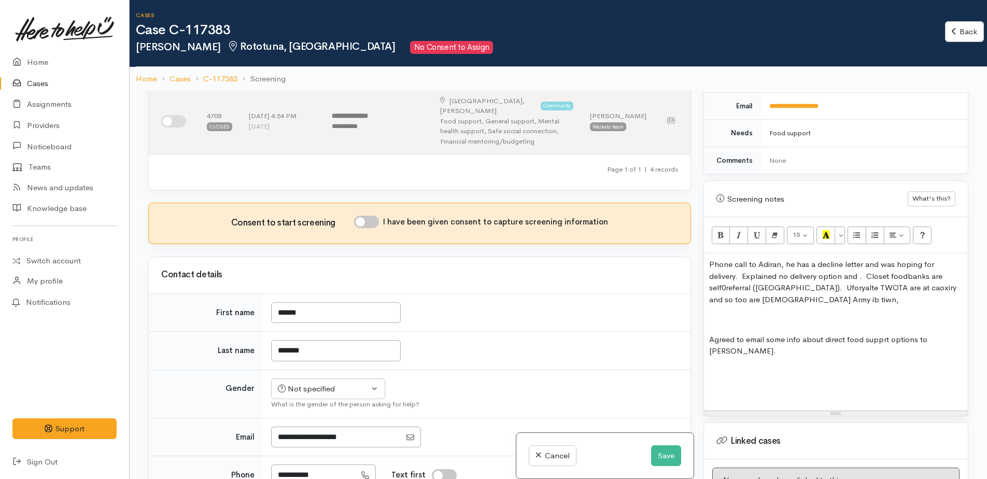
click at [869, 265] on p "Phone call to Adiran, he has a decline letter and was hoping for delivery. Expl…" at bounding box center [835, 282] width 253 height 47
click at [726, 276] on p "Phone call to Adiran, he has a decline letter and was hoping for delivery. Expl…" at bounding box center [835, 282] width 253 height 47
click at [742, 279] on p "Phone call to Adiran, he has a decline letter and was hoping for delivery. Expl…" at bounding box center [835, 282] width 253 height 47
drag, startPoint x: 883, startPoint y: 277, endPoint x: 742, endPoint y: 306, distance: 143.3
click at [725, 314] on p at bounding box center [835, 320] width 253 height 12
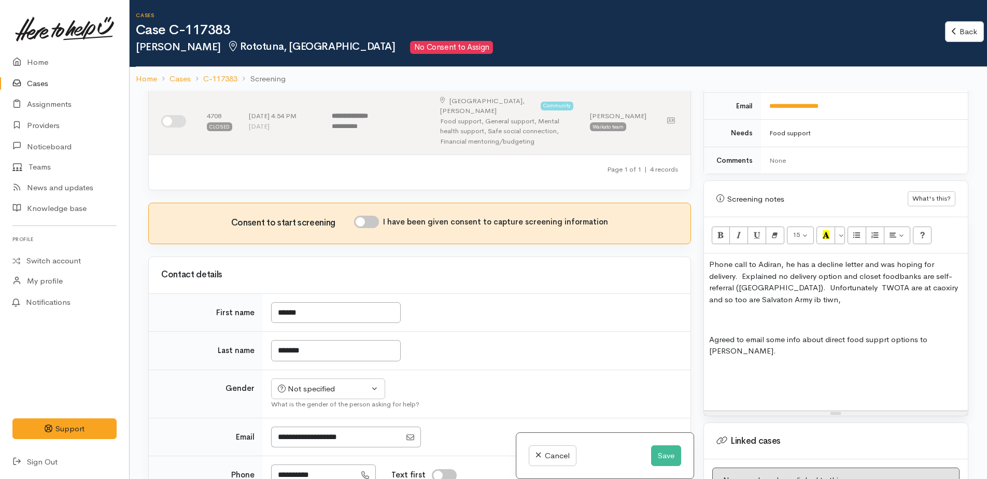
click at [708, 286] on div "Phone call to Adiran, he has a decline letter and was hoping for delivery. Expl…" at bounding box center [836, 331] width 264 height 157
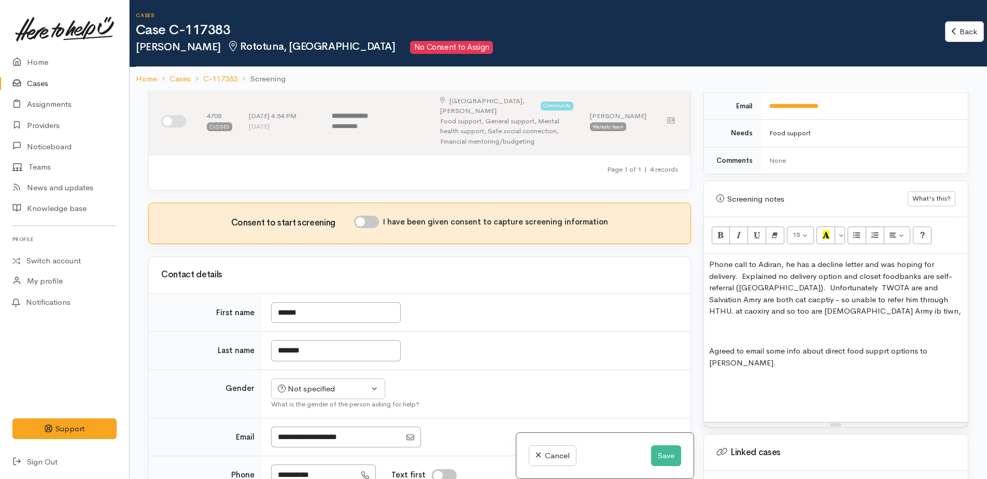
drag, startPoint x: 834, startPoint y: 293, endPoint x: 882, endPoint y: 285, distance: 49.3
click at [882, 285] on p "Phone call to Adiran, he has a decline letter and was hoping for delivery. Expl…" at bounding box center [835, 288] width 253 height 59
click at [851, 287] on p "Phone call to Adiran, he has a decline letter and was hoping for delivery. Expl…" at bounding box center [835, 288] width 253 height 59
drag, startPoint x: 757, startPoint y: 303, endPoint x: 918, endPoint y: 301, distance: 160.2
click at [938, 302] on p "Phone call to Adiran, he has a decline letter and was hoping for delivery. Expl…" at bounding box center [835, 288] width 253 height 59
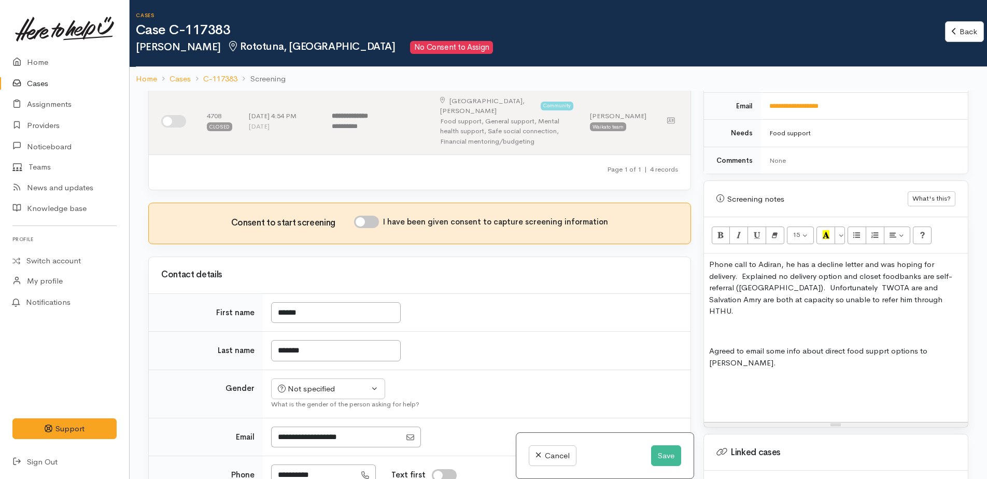
click at [704, 343] on div "Phone call to Adiran, he has a decline letter and was hoping for delivery. Expl…" at bounding box center [836, 337] width 264 height 168
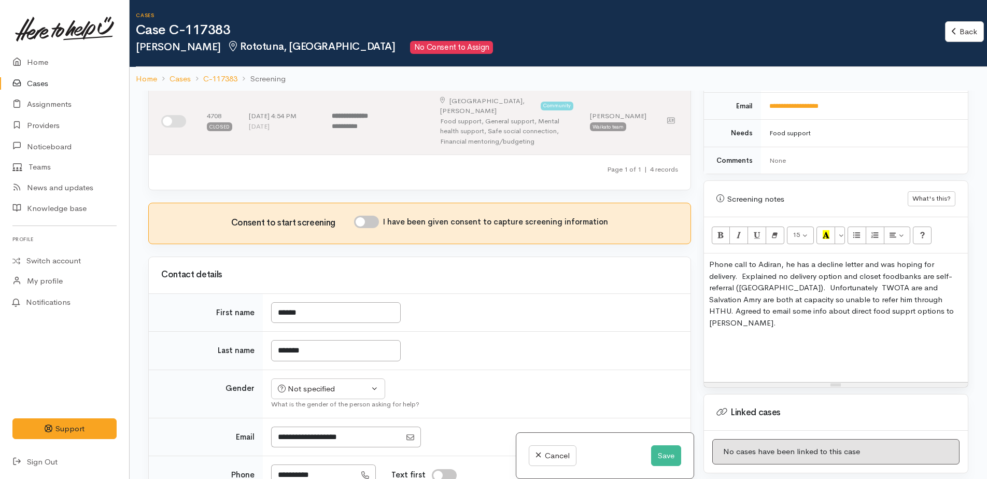
click at [723, 337] on p at bounding box center [835, 343] width 253 height 12
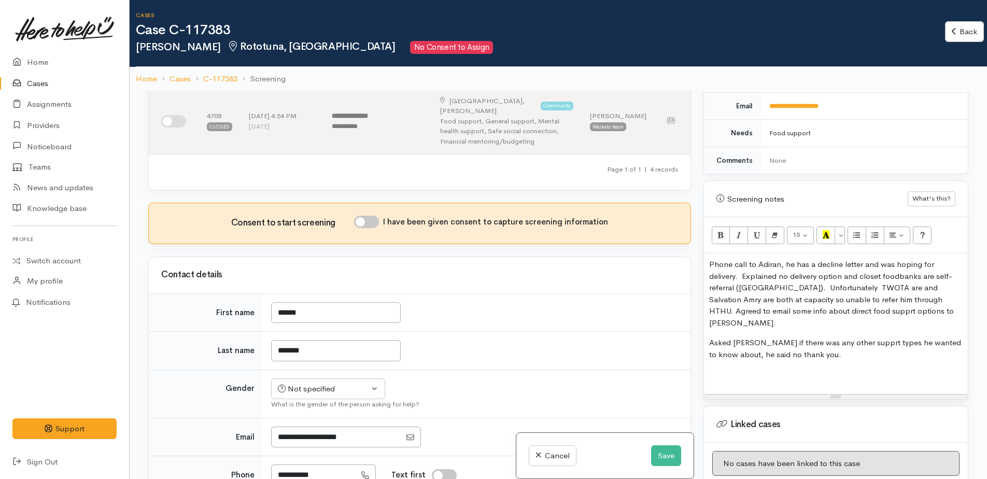
click at [829, 346] on p "Asked Adrian if there was any other supprt types he wanted to know about, he sa…" at bounding box center [835, 348] width 253 height 23
click at [361, 216] on input "I have been given consent to capture screening information" at bounding box center [366, 222] width 25 height 12
checkbox input "true"
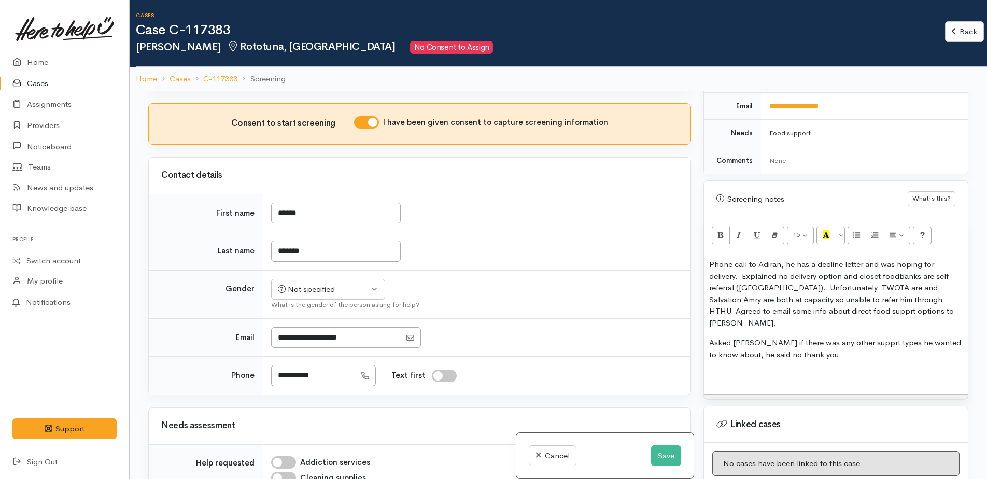
scroll to position [311, 0]
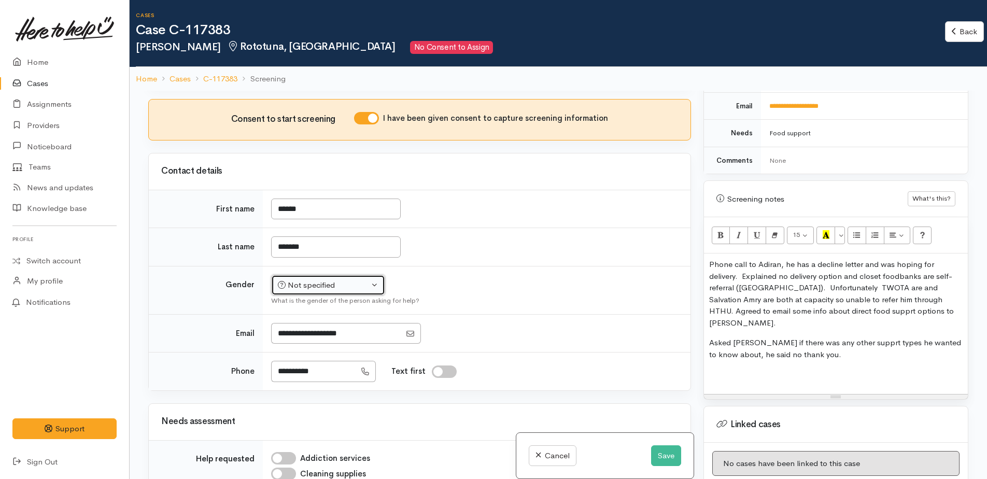
click at [315, 279] on div "Not specified" at bounding box center [323, 285] width 91 height 12
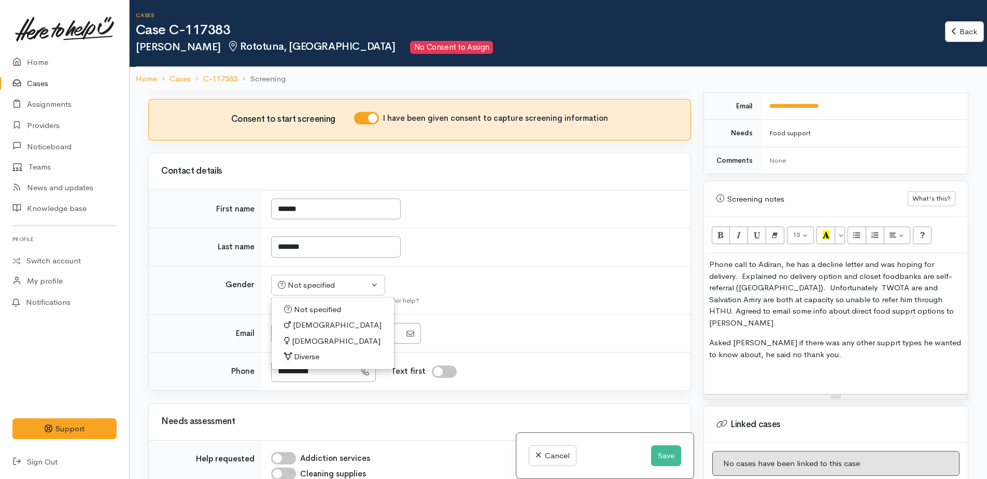
click at [302, 319] on span "Male" at bounding box center [337, 325] width 89 height 12
select select "Male"
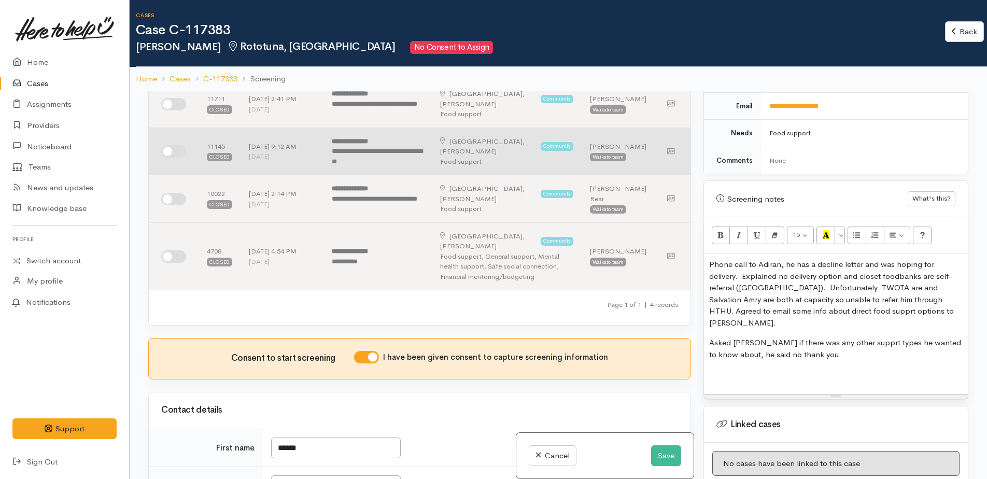
scroll to position [0, 0]
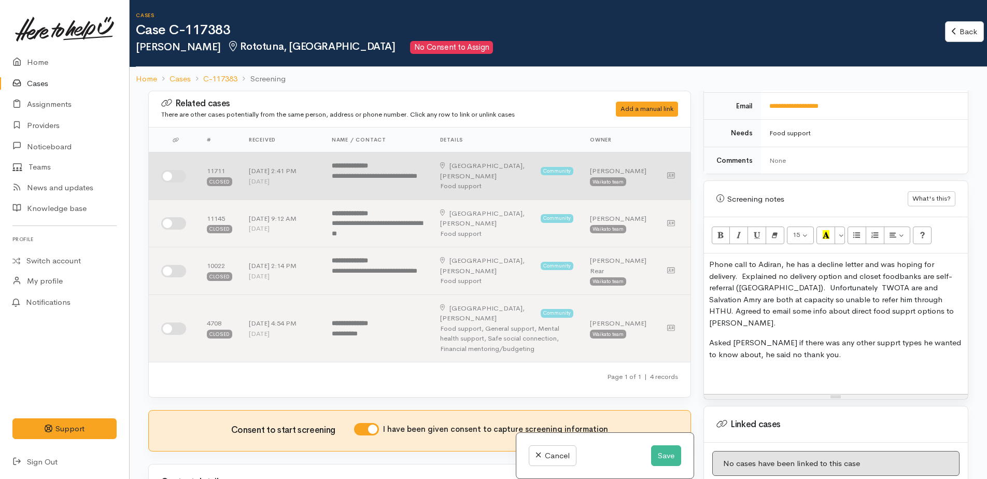
click at [168, 180] on input "checkbox" at bounding box center [173, 176] width 25 height 12
checkbox input "true"
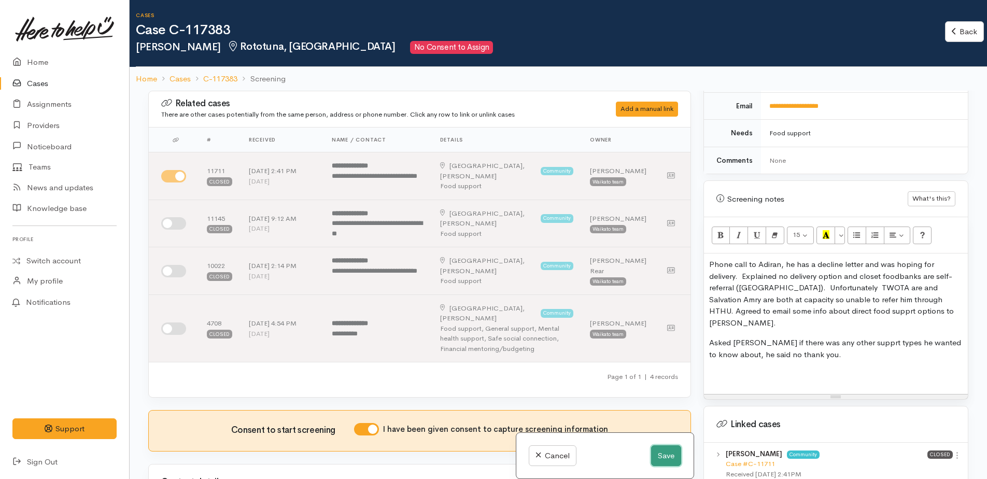
click at [660, 452] on button "Save" at bounding box center [666, 455] width 30 height 21
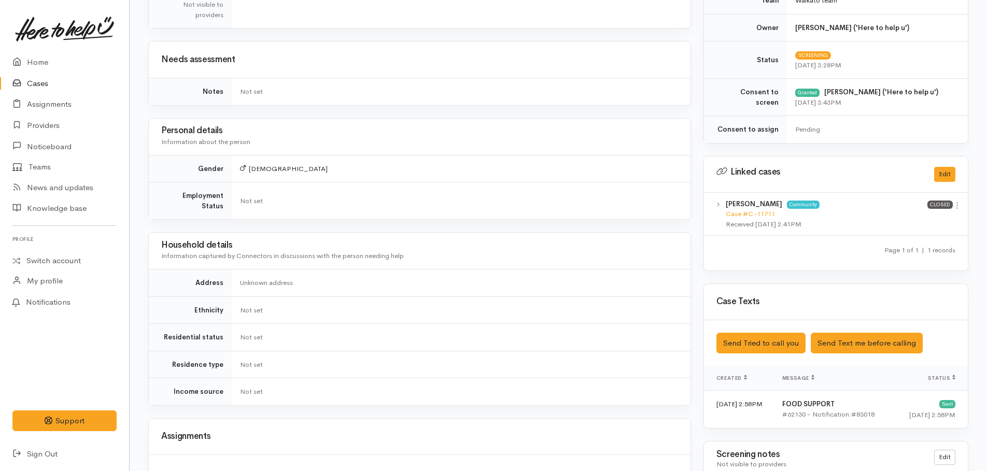
scroll to position [467, 0]
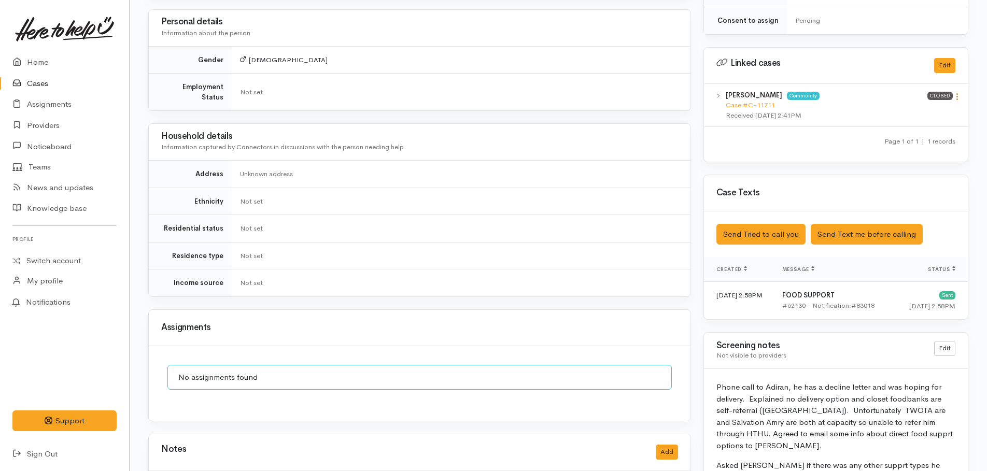
click at [957, 100] on icon at bounding box center [957, 96] width 9 height 9
click at [901, 115] on link "View case" at bounding box center [920, 117] width 82 height 16
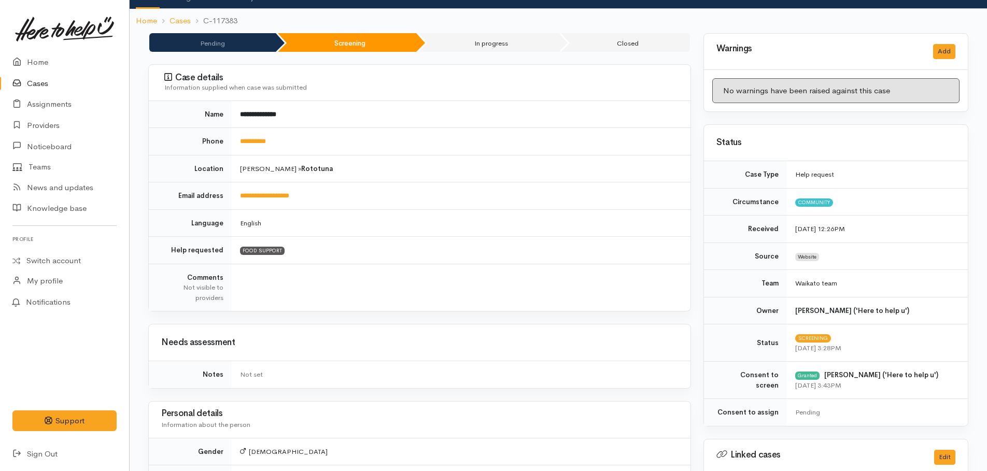
scroll to position [0, 0]
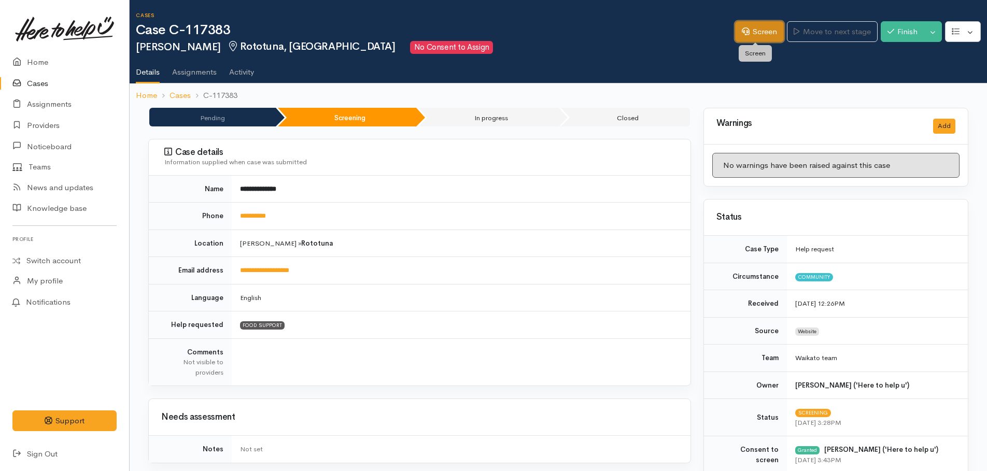
click at [758, 29] on link "Screen" at bounding box center [759, 31] width 49 height 21
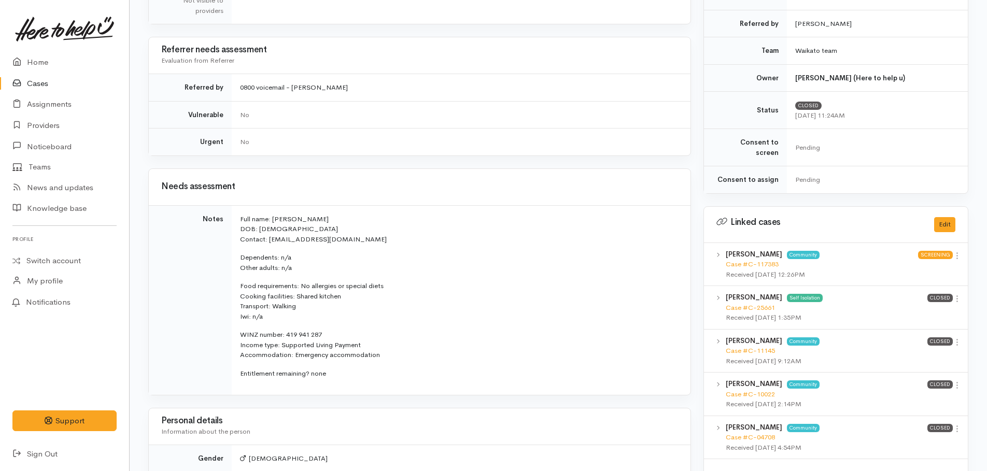
scroll to position [363, 0]
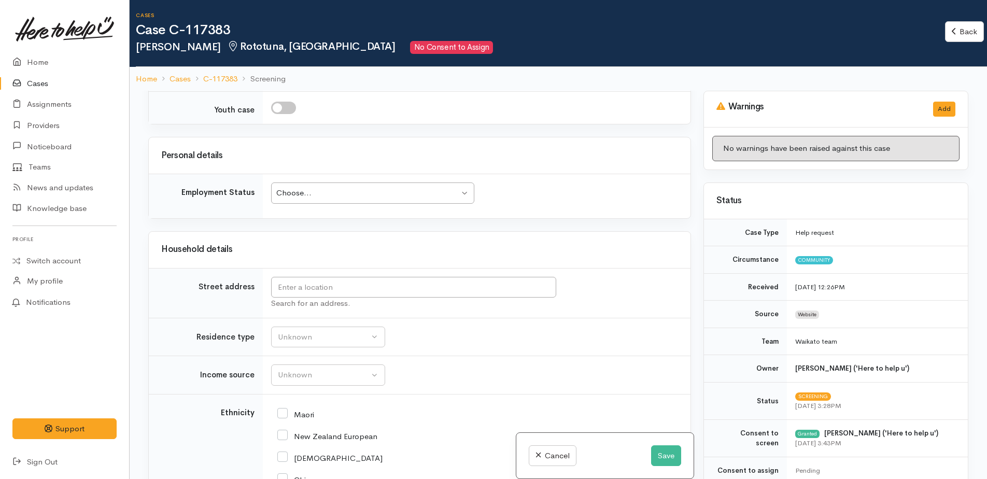
scroll to position [1244, 0]
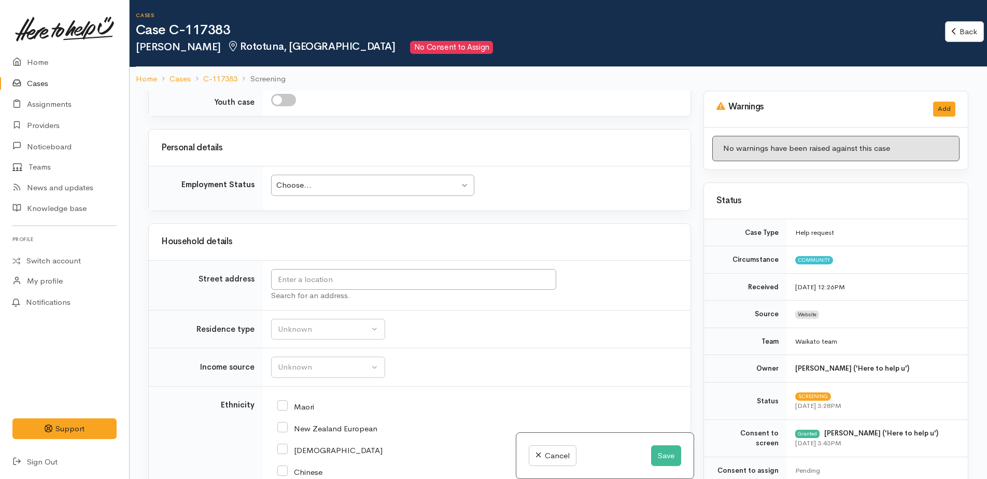
click at [334, 179] on div "Choose..." at bounding box center [367, 185] width 183 height 12
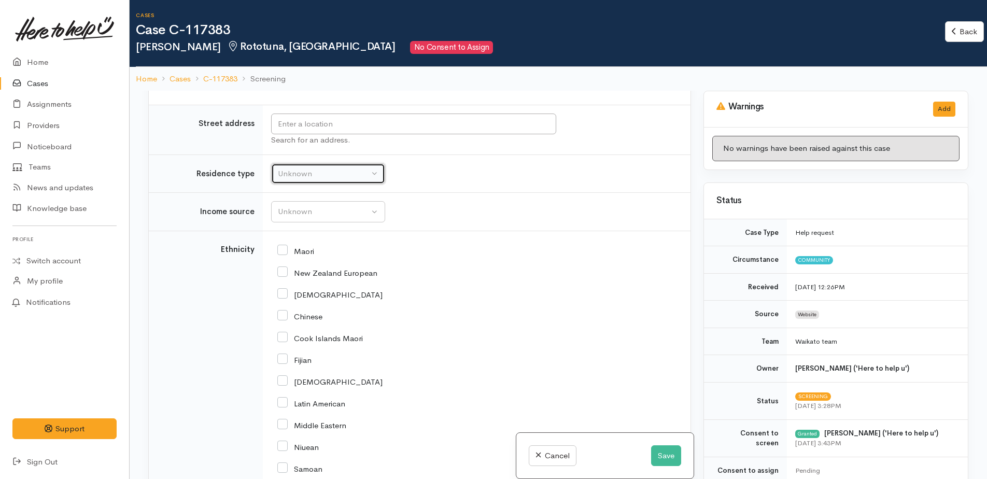
click at [281, 168] on div "Unknown" at bounding box center [323, 174] width 91 height 12
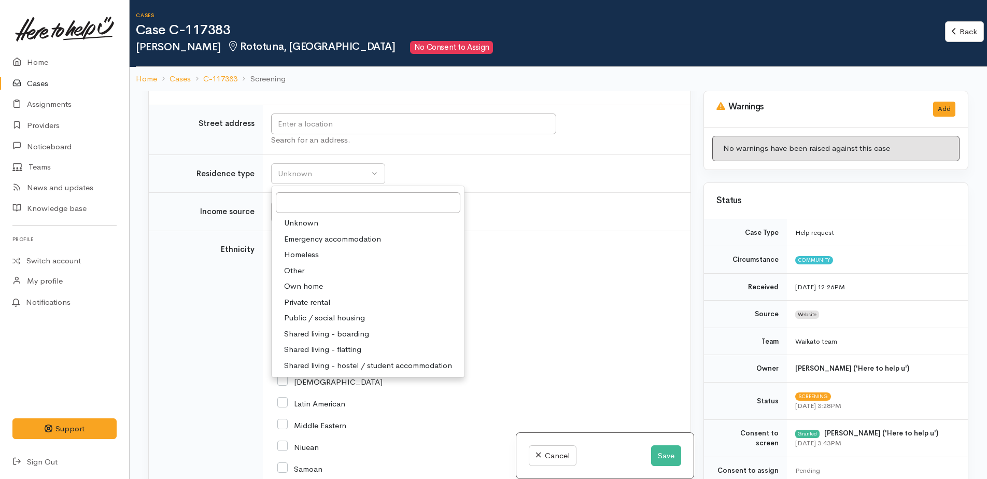
click at [285, 217] on span "Unknown" at bounding box center [301, 223] width 34 height 12
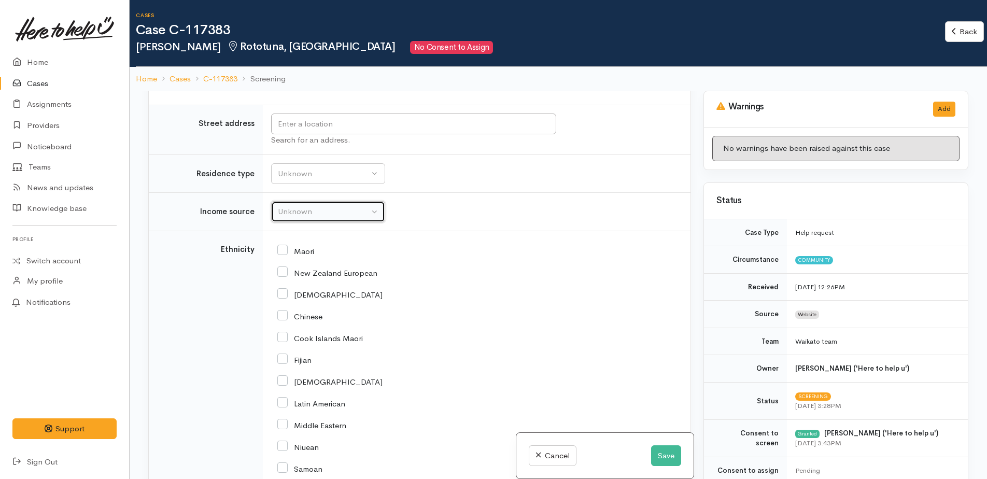
click at [288, 206] on div "Unknown" at bounding box center [323, 212] width 91 height 12
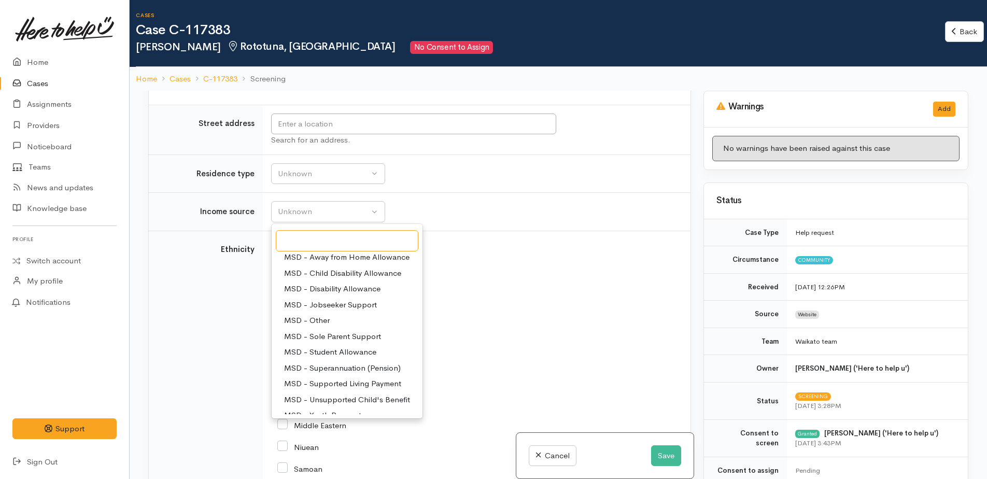
scroll to position [52, 0]
click at [335, 377] on span "MSD - Supported Living Payment" at bounding box center [342, 383] width 117 height 12
select select "3"
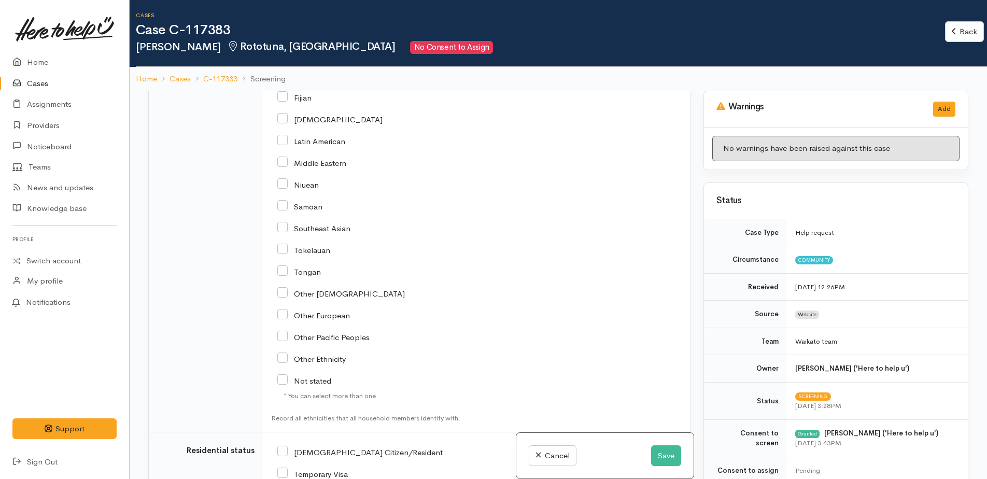
scroll to position [1762, 0]
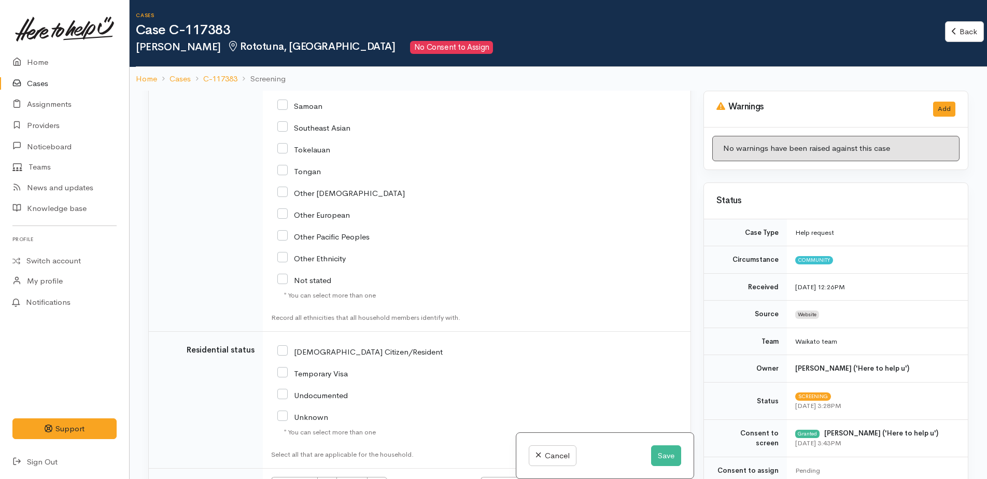
click at [286, 275] on input "Not stated" at bounding box center [304, 279] width 54 height 9
checkbox input "true"
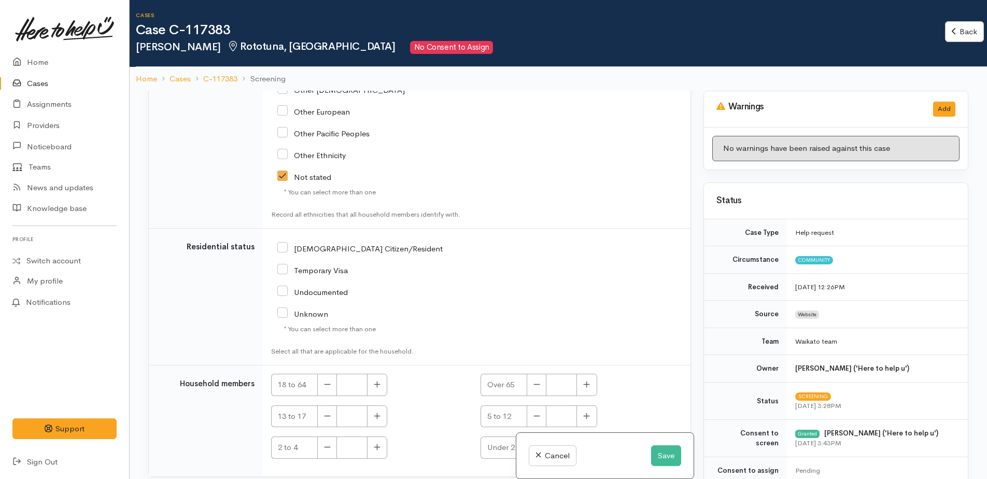
scroll to position [1866, 0]
click at [277, 236] on div "NZ Citizen/Resident" at bounding box center [406, 291] width 271 height 110
click at [280, 243] on input "NZ Citizen/Resident" at bounding box center [359, 247] width 165 height 9
checkbox input "true"
click at [380, 373] on button "button" at bounding box center [377, 384] width 20 height 22
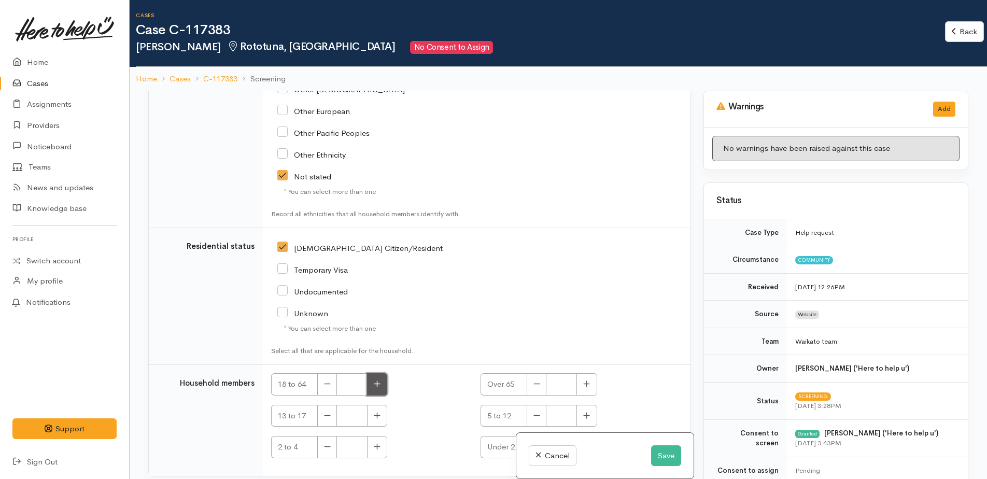
type input "1"
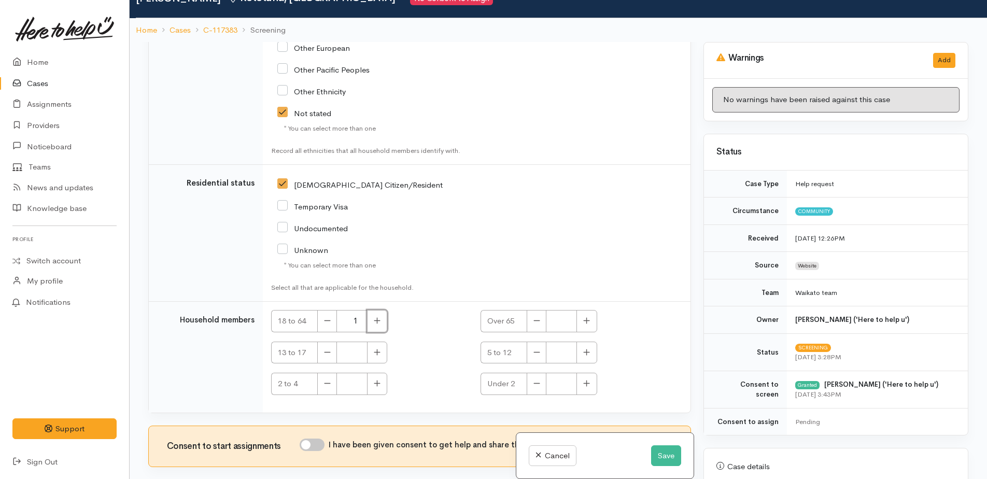
scroll to position [91, 0]
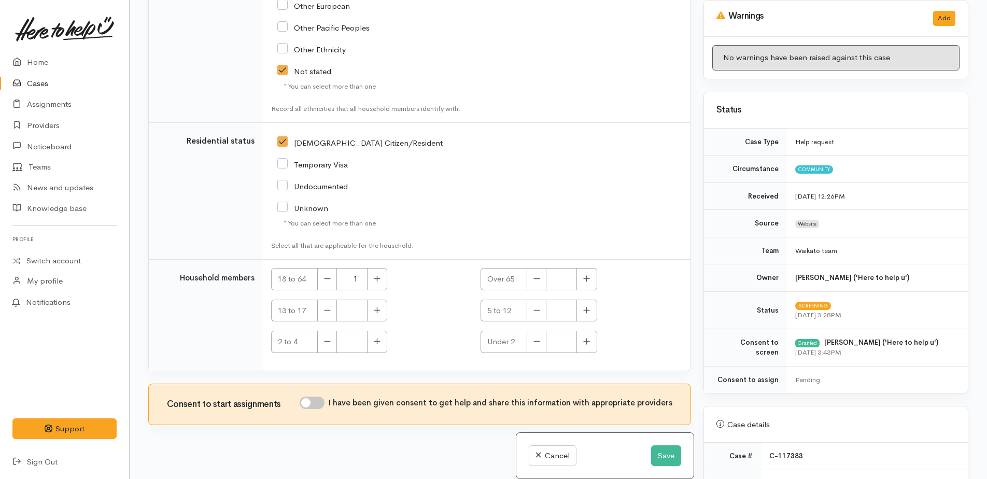
click at [313, 397] on input "I have been given consent to get help and share this information with appropria…" at bounding box center [312, 403] width 25 height 12
checkbox input "true"
click at [658, 458] on button "Save" at bounding box center [666, 455] width 30 height 21
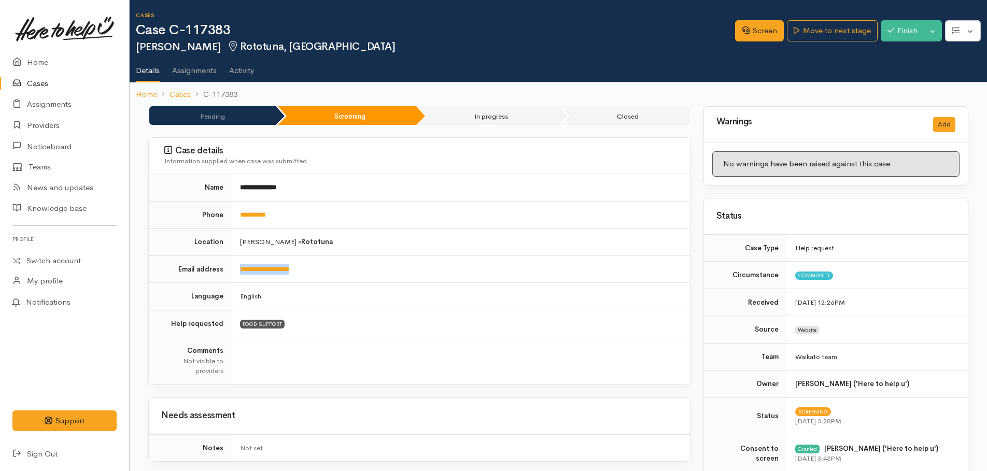
drag, startPoint x: 320, startPoint y: 270, endPoint x: 239, endPoint y: 268, distance: 80.4
click at [239, 268] on td "**********" at bounding box center [461, 269] width 459 height 27
drag, startPoint x: 239, startPoint y: 268, endPoint x: 245, endPoint y: 270, distance: 5.6
copy link "**********"
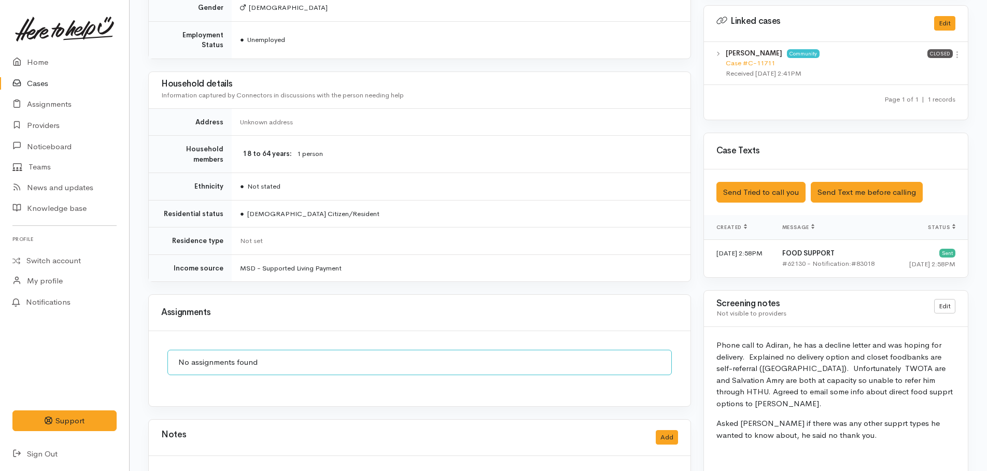
scroll to position [558, 0]
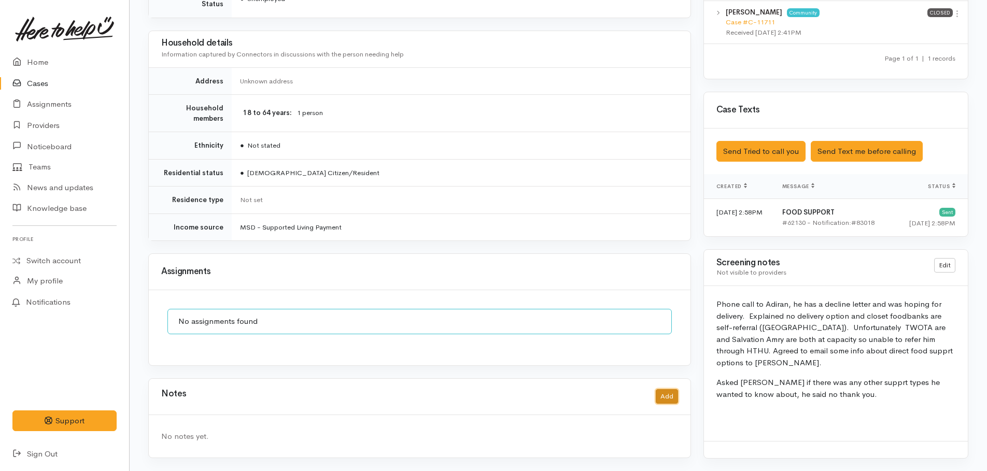
click at [671, 389] on button "Add" at bounding box center [667, 396] width 22 height 15
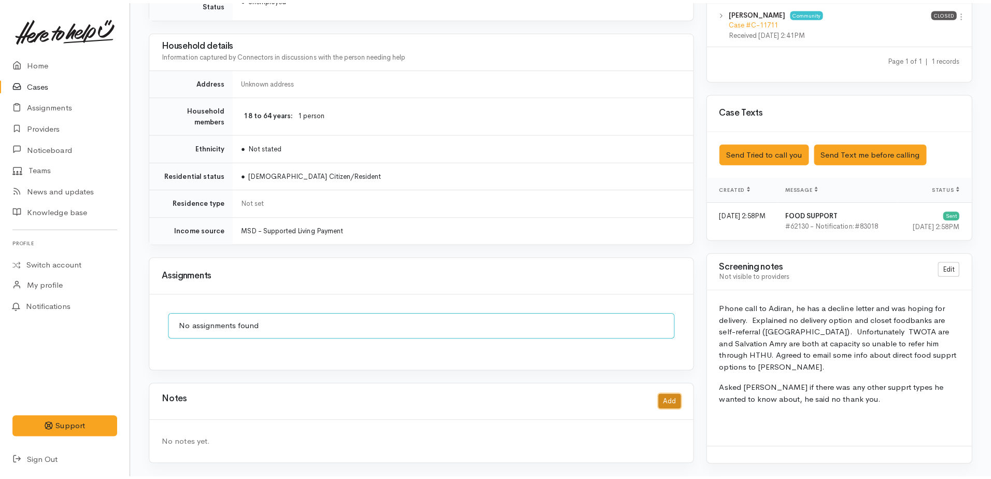
scroll to position [551, 0]
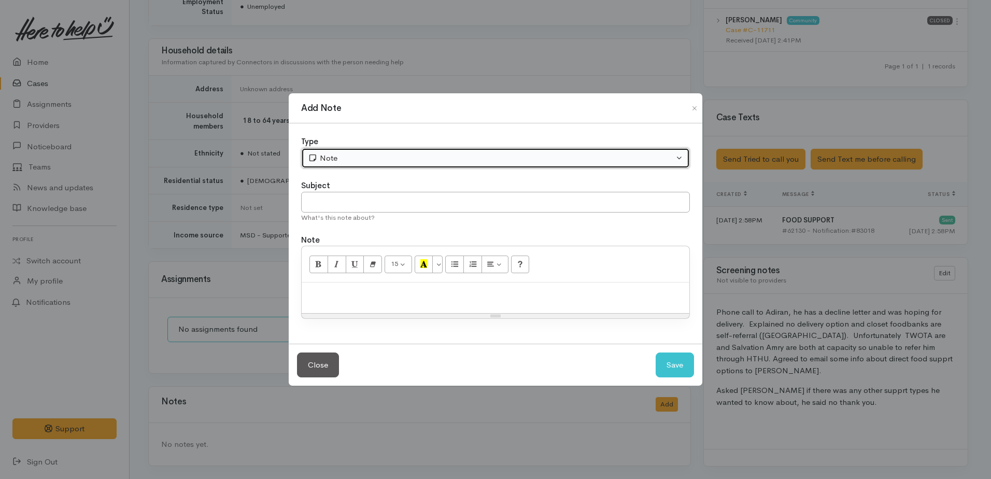
click at [340, 165] on button "Note" at bounding box center [495, 158] width 389 height 21
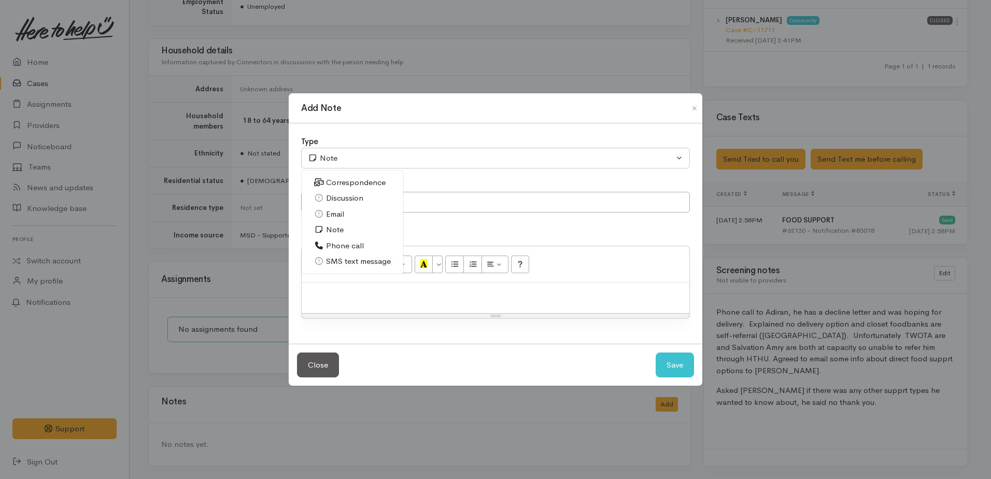
click at [341, 245] on span "Phone call" at bounding box center [345, 246] width 38 height 12
select select "3"
click at [352, 296] on p at bounding box center [495, 294] width 377 height 12
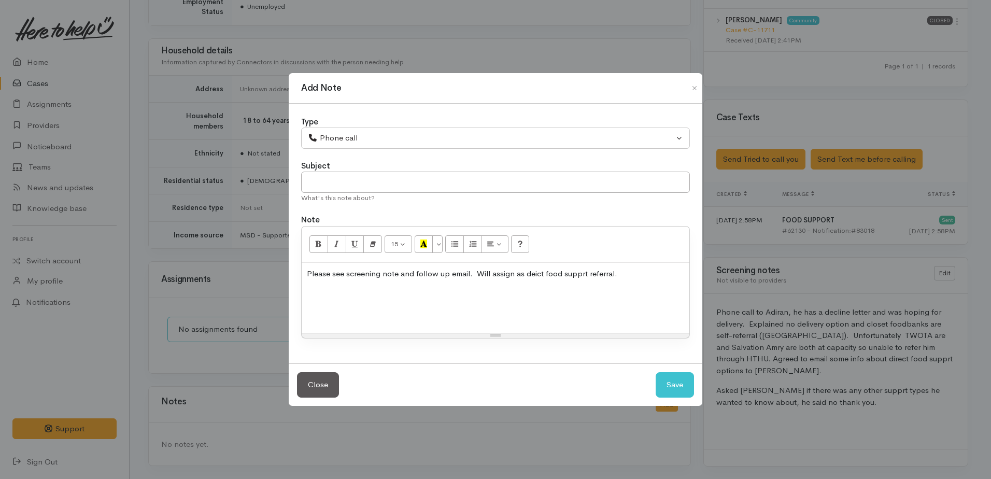
drag, startPoint x: 542, startPoint y: 274, endPoint x: 357, endPoint y: 291, distance: 185.8
click at [357, 291] on p at bounding box center [495, 294] width 377 height 12
click at [330, 301] on div "Please see screening note and follow up email. Will assign as direct food suppr…" at bounding box center [496, 298] width 388 height 70
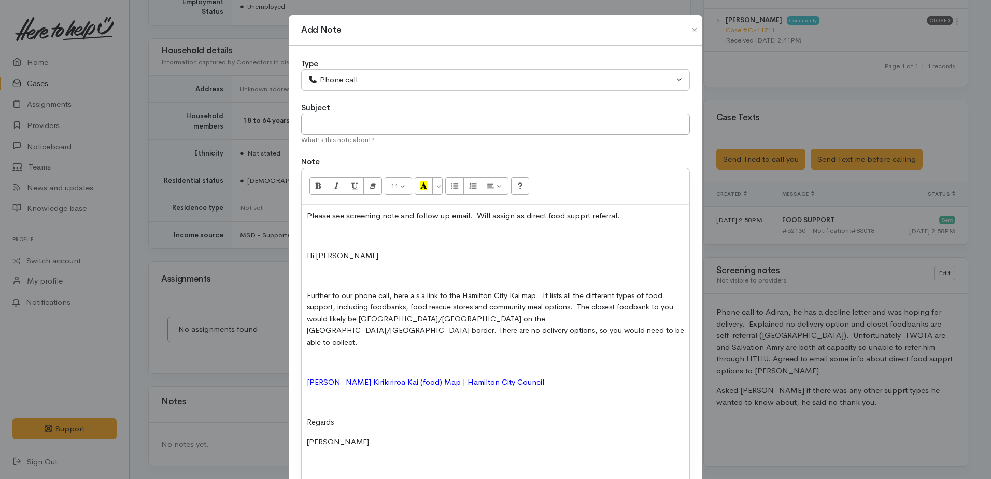
click at [307, 244] on div "Please see screening note and follow up email. Will assign as direct food suppr…" at bounding box center [496, 353] width 388 height 297
click at [307, 231] on p at bounding box center [495, 236] width 377 height 12
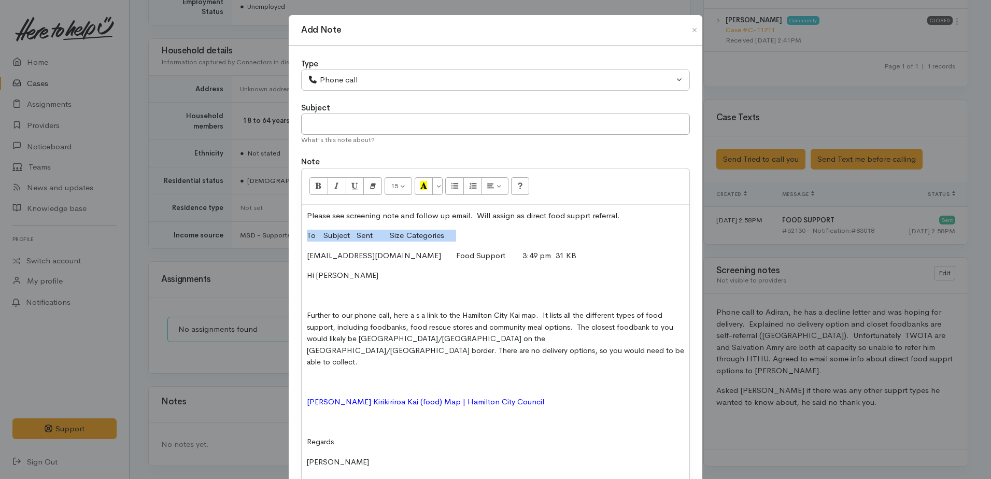
drag, startPoint x: 305, startPoint y: 233, endPoint x: 469, endPoint y: 228, distance: 163.9
click at [469, 228] on div "Please see screening note and follow up email. Will assign as direct food suppr…" at bounding box center [496, 363] width 388 height 317
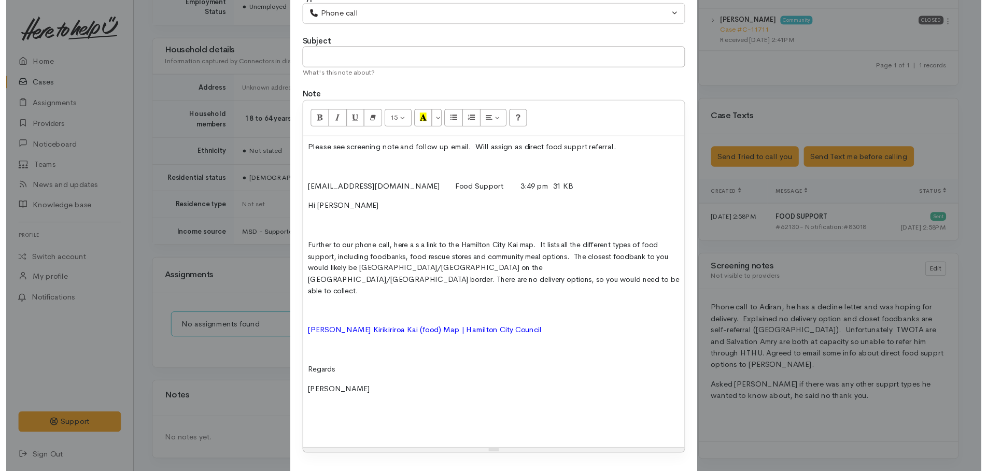
scroll to position [118, 0]
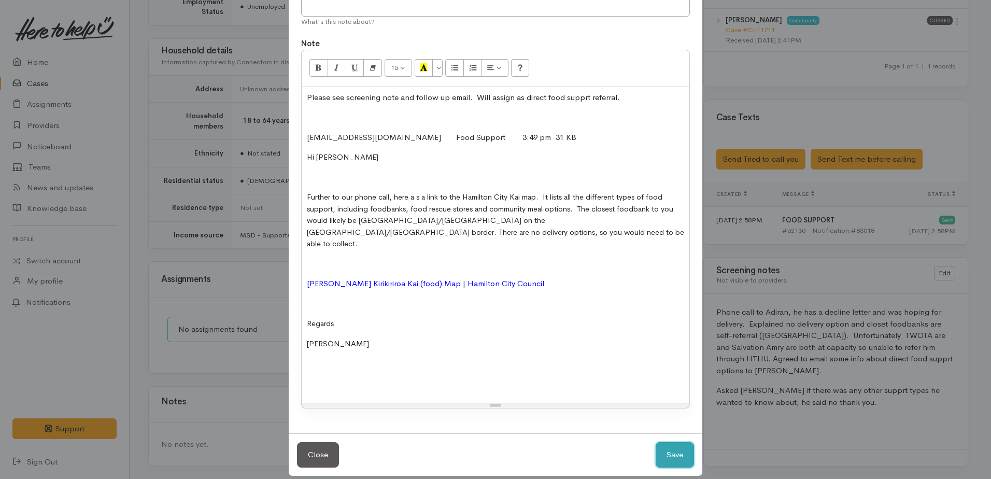
click at [666, 442] on button "Save" at bounding box center [675, 454] width 38 height 25
select select "1"
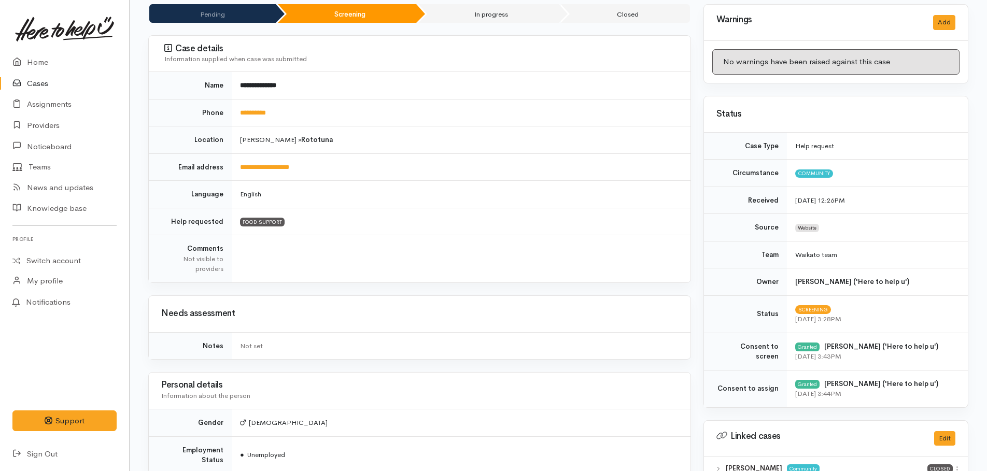
scroll to position [0, 0]
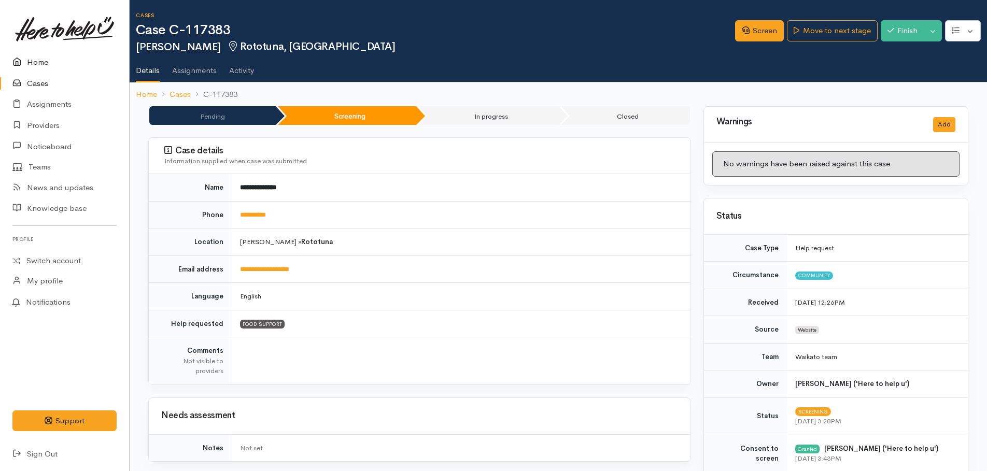
click at [35, 59] on link "Home" at bounding box center [64, 62] width 129 height 21
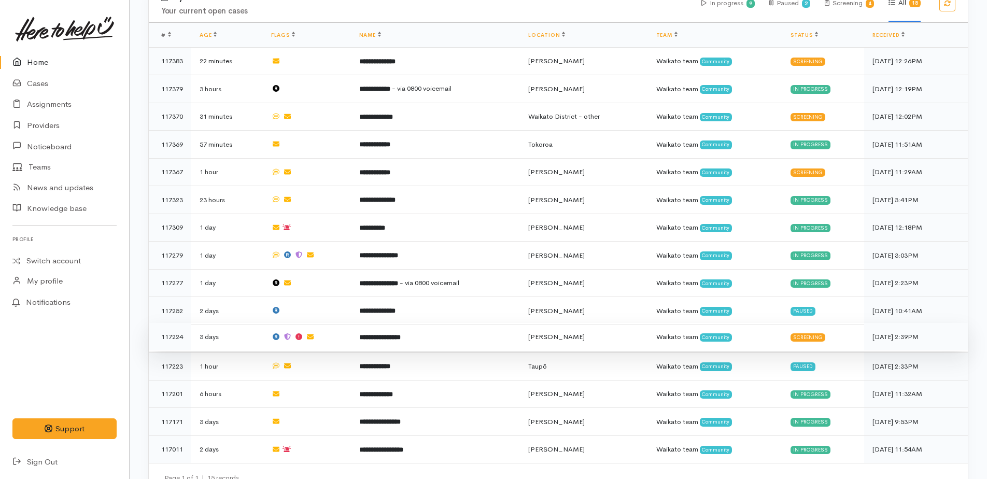
scroll to position [352, 0]
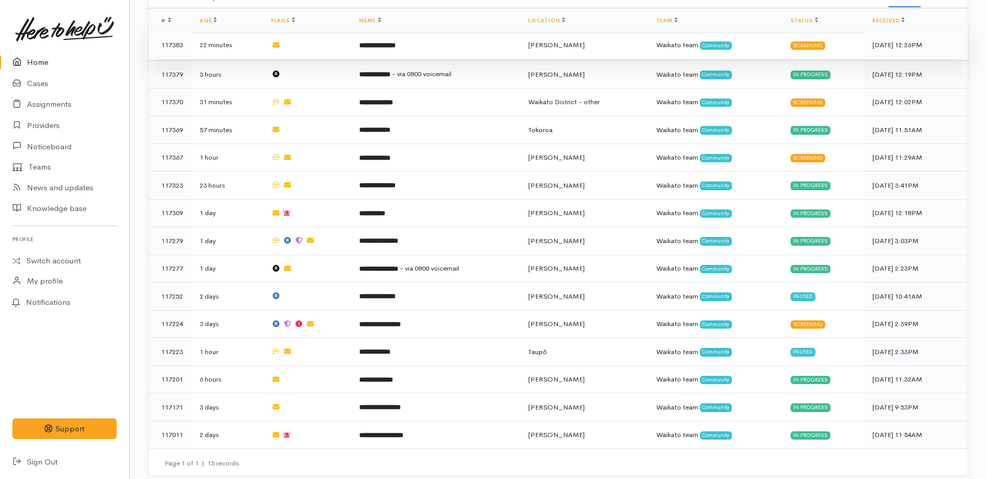
click at [375, 45] on b "**********" at bounding box center [377, 45] width 36 height 7
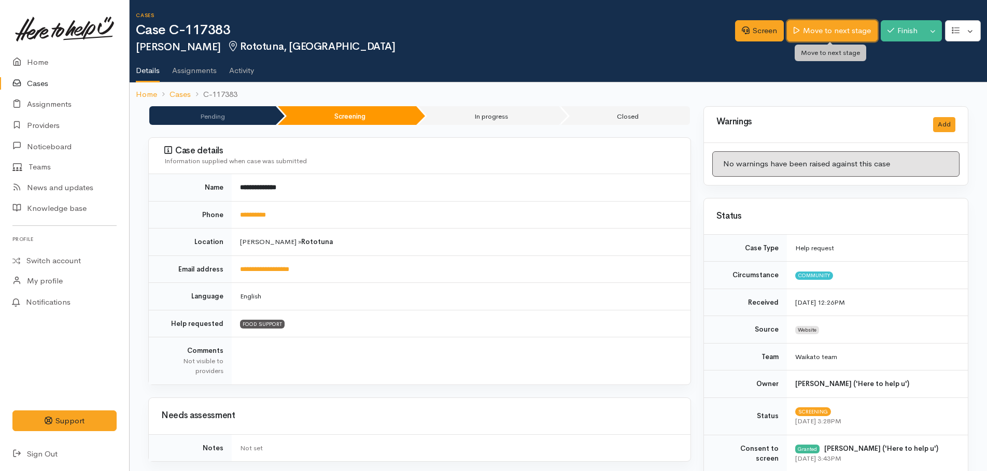
click at [808, 32] on link "Move to next stage" at bounding box center [832, 30] width 90 height 21
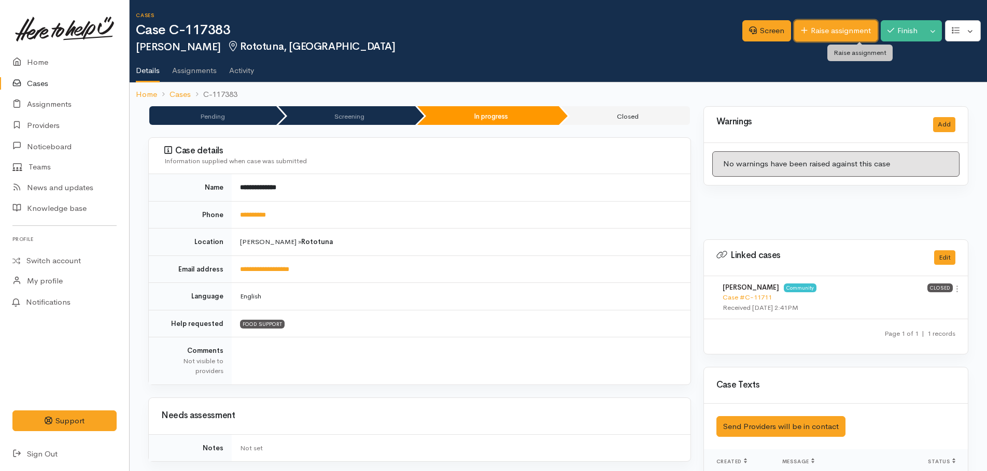
click at [830, 33] on link "Raise assignment" at bounding box center [835, 30] width 83 height 21
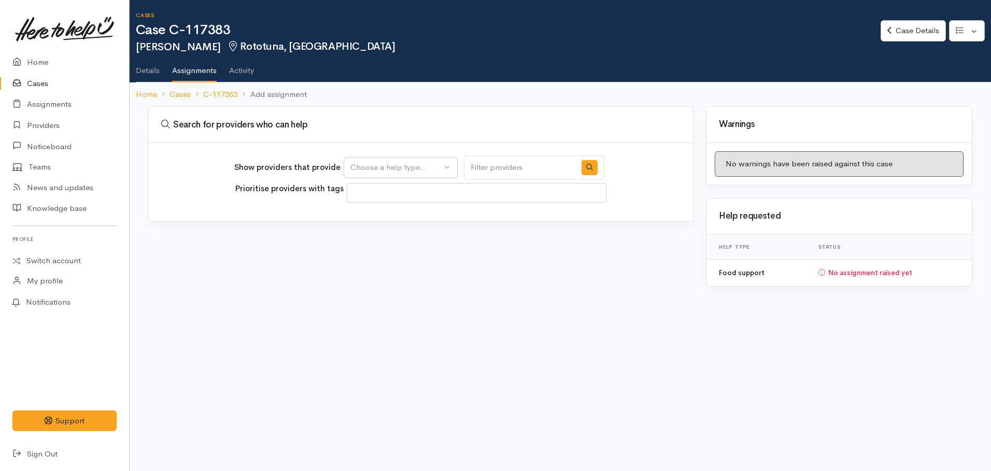
select select
click at [435, 170] on div "Choose a help type..." at bounding box center [395, 168] width 91 height 12
click at [405, 215] on span "Food support" at bounding box center [381, 217] width 48 height 12
select select "3"
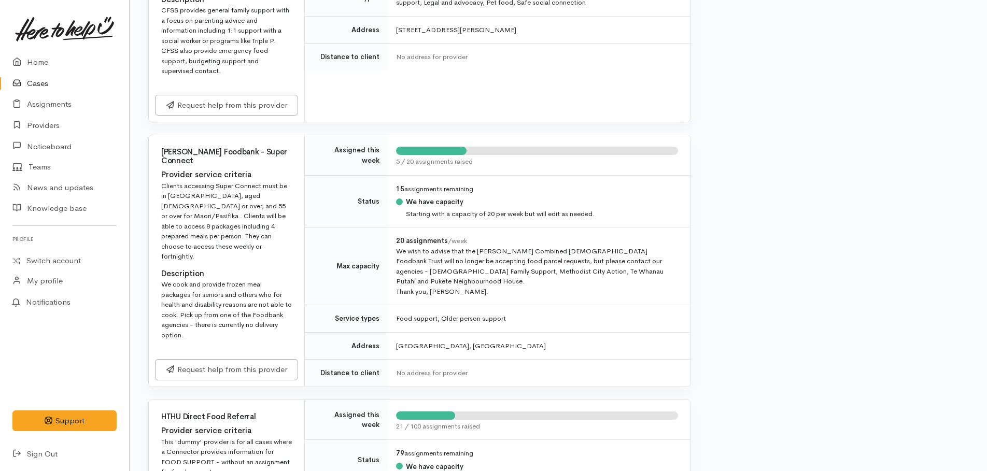
scroll to position [518, 0]
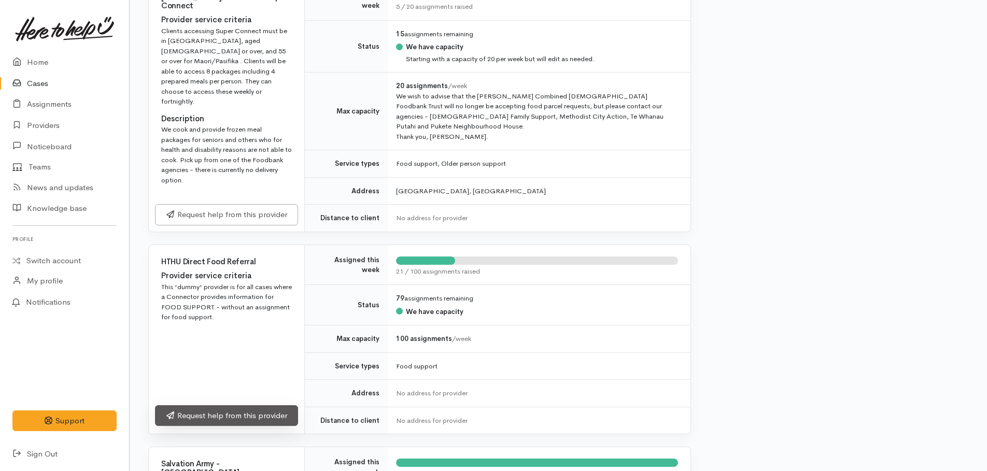
click at [256, 405] on link "Request help from this provider" at bounding box center [226, 415] width 143 height 21
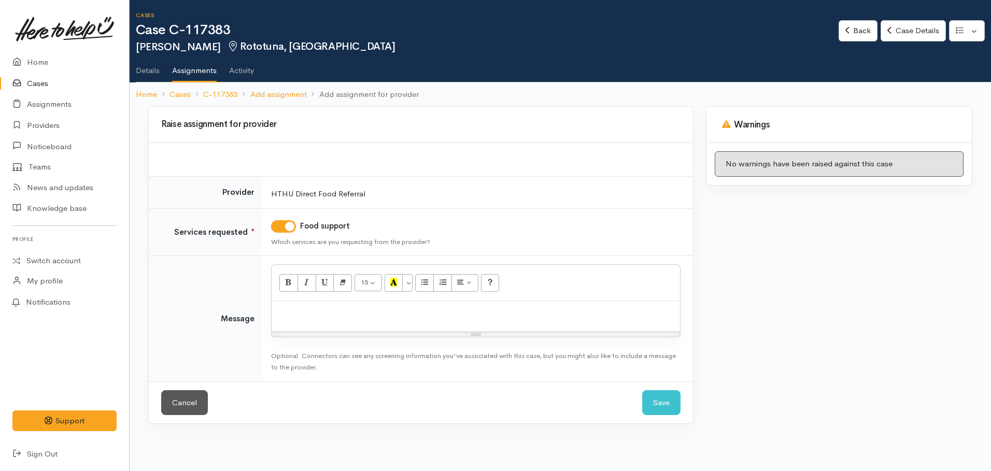
click at [306, 324] on div at bounding box center [476, 316] width 408 height 31
drag, startPoint x: 652, startPoint y: 404, endPoint x: 624, endPoint y: 412, distance: 29.7
click at [596, 414] on div "Cancel Save Save" at bounding box center [421, 403] width 544 height 43
click at [656, 405] on button "Save" at bounding box center [661, 402] width 38 height 25
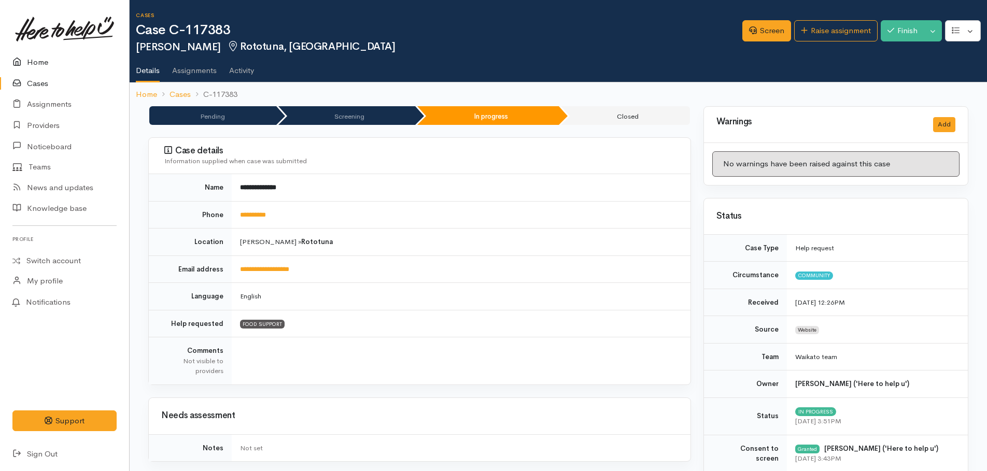
click at [34, 61] on link "Home" at bounding box center [64, 62] width 129 height 21
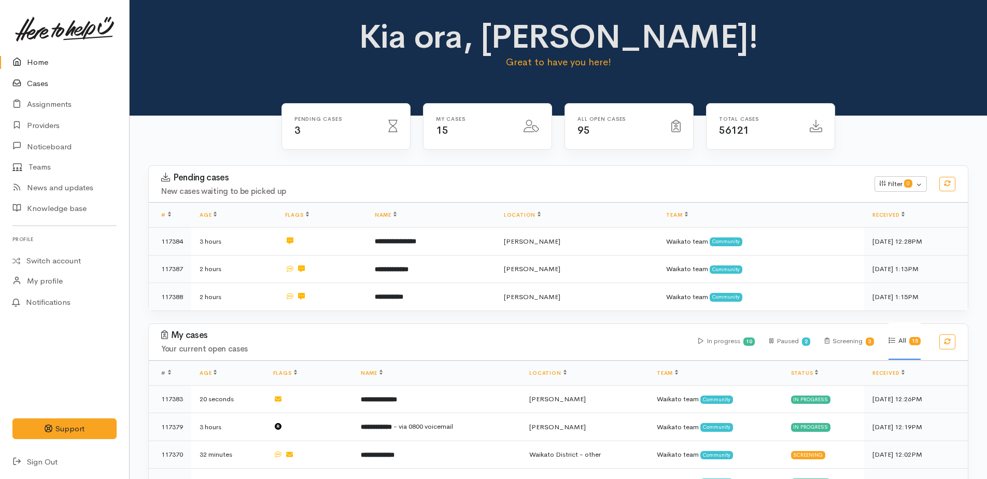
click at [37, 80] on link "Cases" at bounding box center [64, 83] width 129 height 21
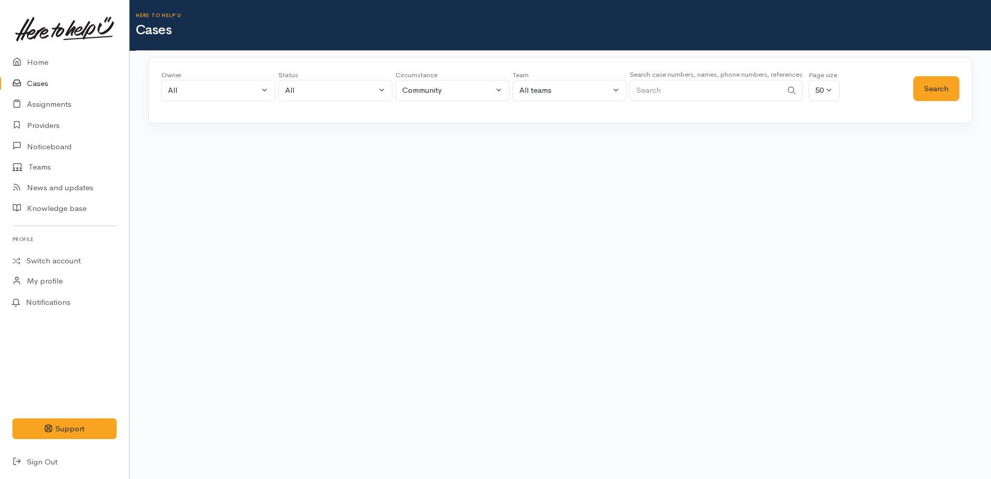
paste input "642108843793."
click at [922, 91] on button "Search" at bounding box center [936, 88] width 46 height 25
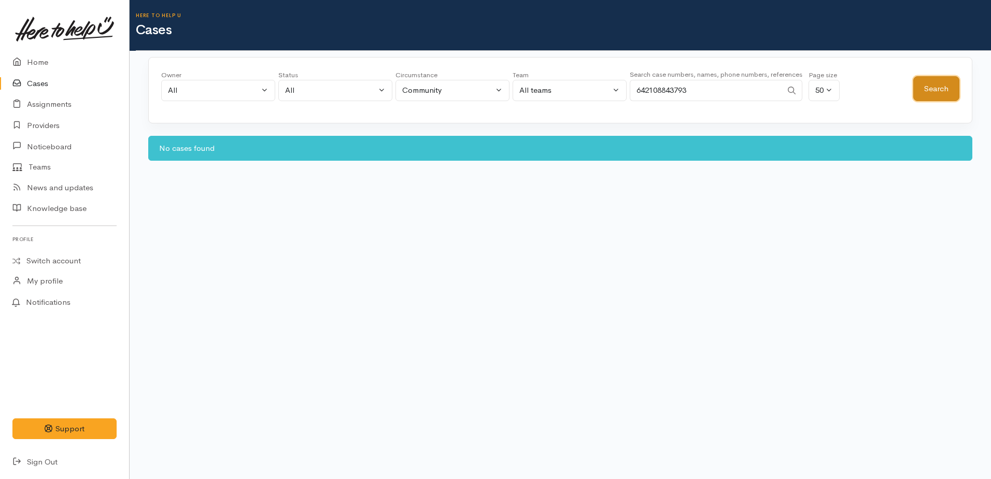
click at [922, 91] on button "Search" at bounding box center [936, 88] width 46 height 25
click at [645, 88] on input "642108843793" at bounding box center [706, 90] width 152 height 21
click at [937, 89] on button "Search" at bounding box center [936, 88] width 46 height 25
click at [930, 93] on button "Search" at bounding box center [936, 88] width 46 height 25
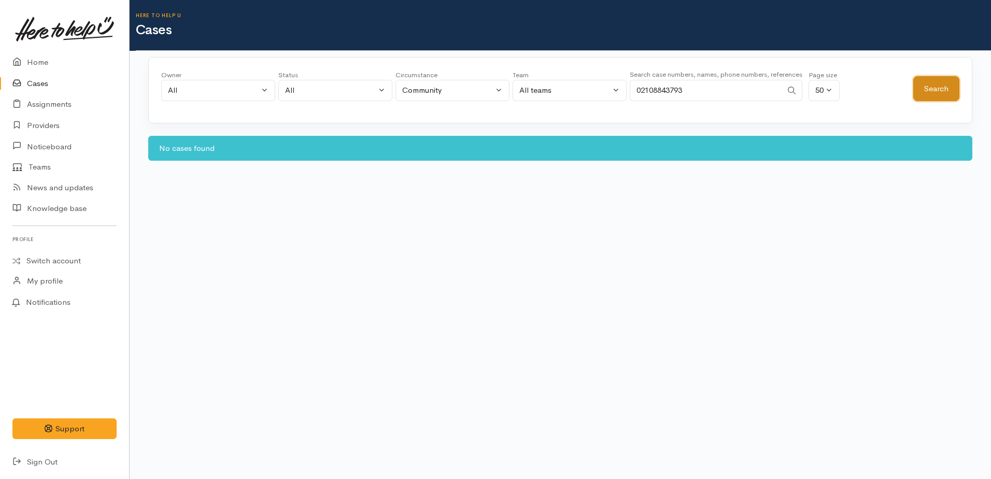
click at [924, 91] on button "Search" at bounding box center [936, 88] width 46 height 25
click at [640, 87] on input "02108843793" at bounding box center [706, 90] width 152 height 21
click at [933, 85] on button "Search" at bounding box center [936, 88] width 46 height 25
drag, startPoint x: 934, startPoint y: 87, endPoint x: 799, endPoint y: 86, distance: 135.3
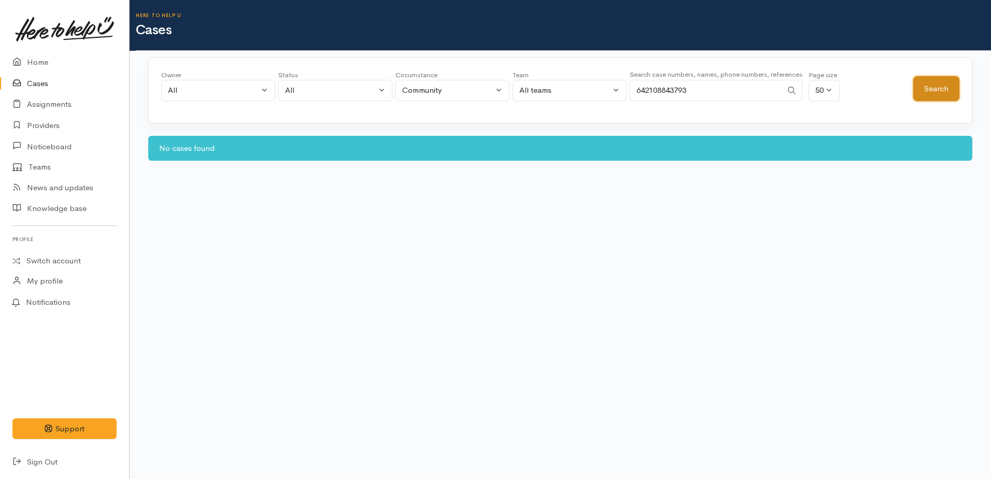
click at [934, 87] on button "Search" at bounding box center [936, 88] width 46 height 25
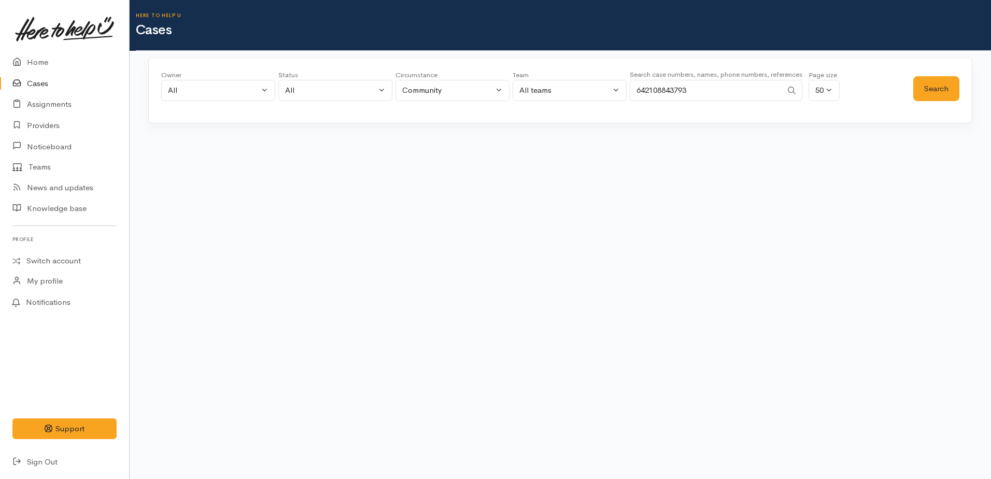
click at [700, 91] on input "642108843793" at bounding box center [706, 90] width 152 height 21
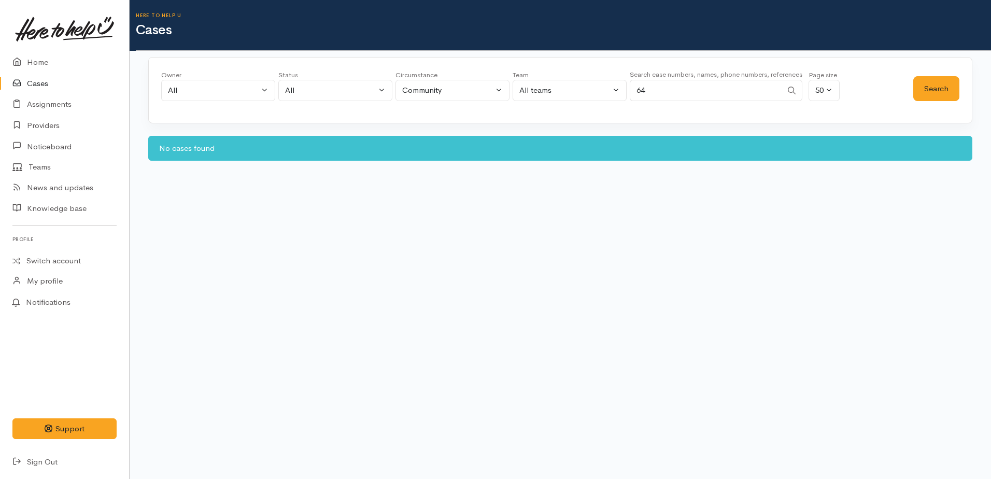
type input "6"
type input "latu"
click at [924, 94] on button "Search" at bounding box center [936, 88] width 46 height 25
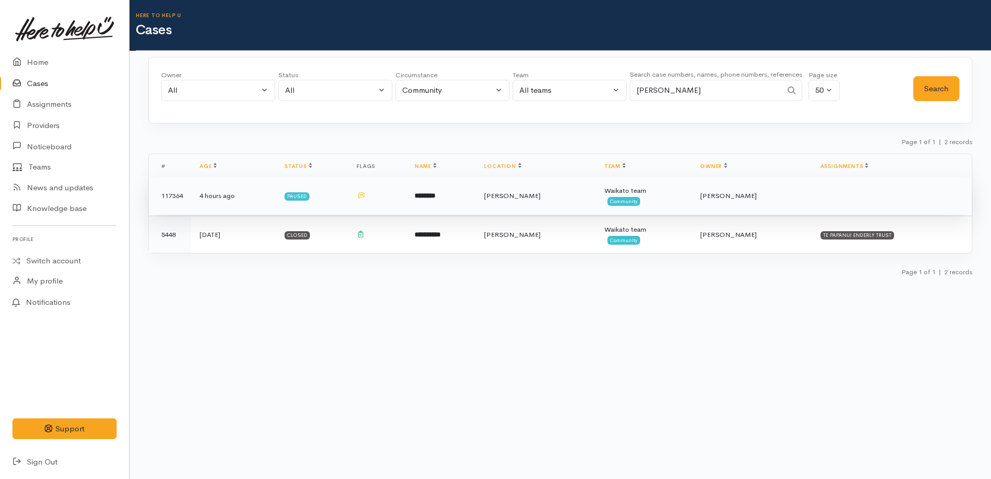
click at [215, 196] on td "4 hours ago" at bounding box center [233, 195] width 85 height 37
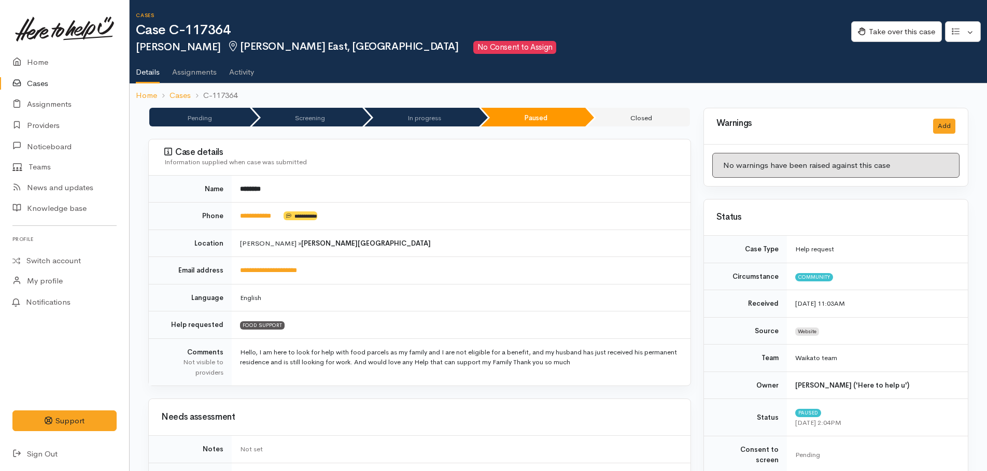
click at [31, 83] on link "Cases" at bounding box center [64, 83] width 129 height 21
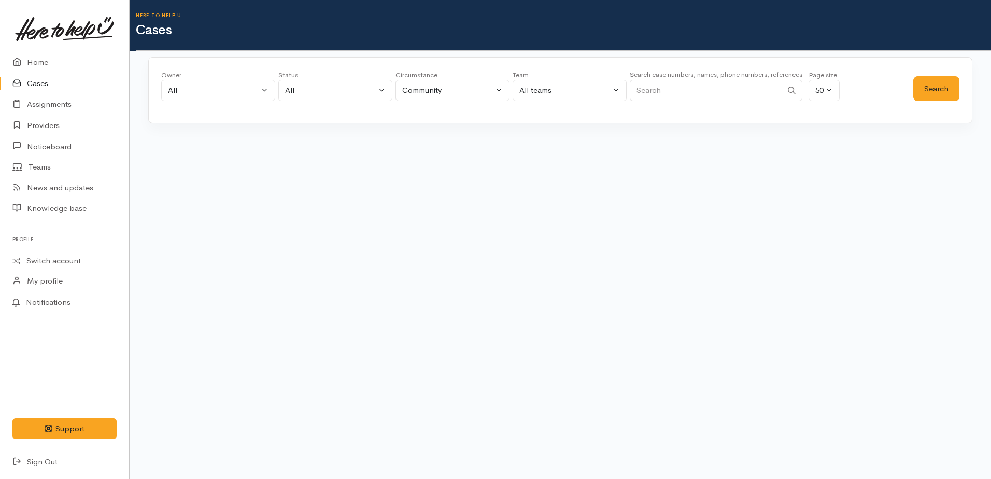
paste input "64221273205."
type input "64221273205"
click at [935, 88] on button "Search" at bounding box center [936, 88] width 46 height 25
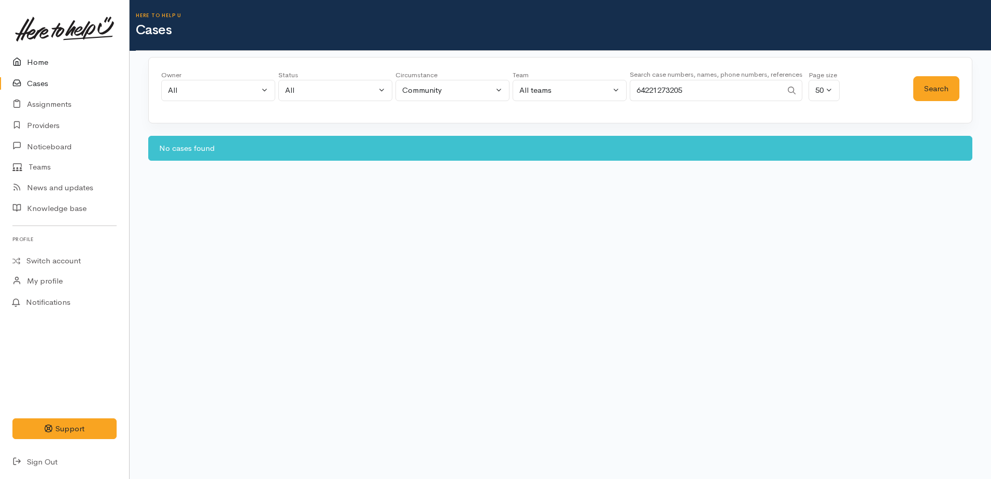
click at [39, 64] on link "Home" at bounding box center [64, 62] width 129 height 21
